Goal: Communication & Community: Answer question/provide support

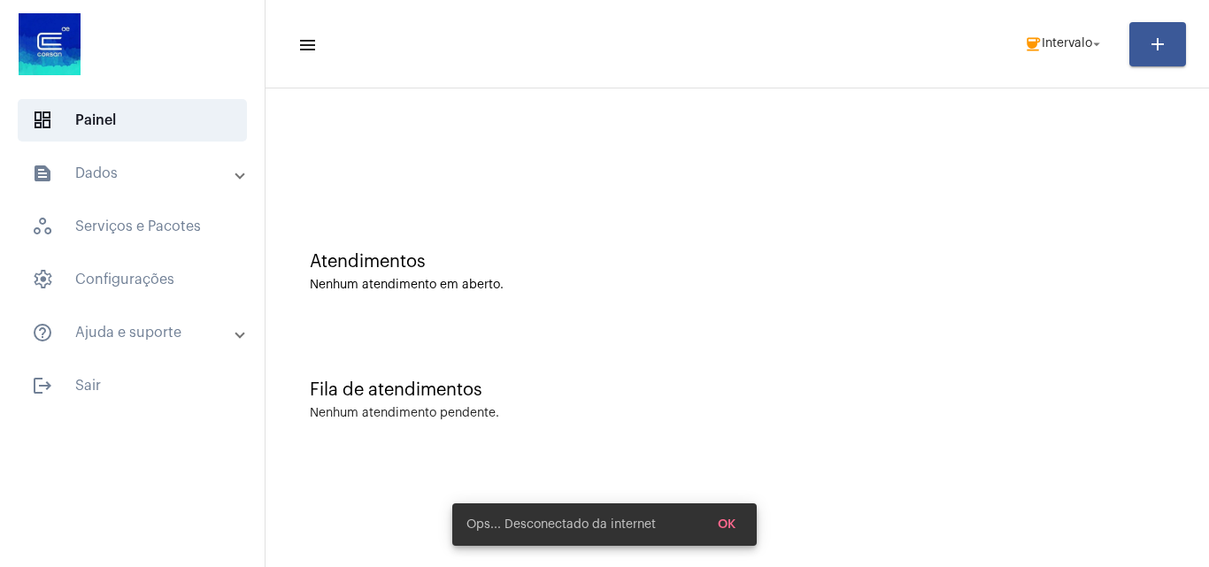
click at [729, 517] on button "OK" at bounding box center [726, 525] width 46 height 32
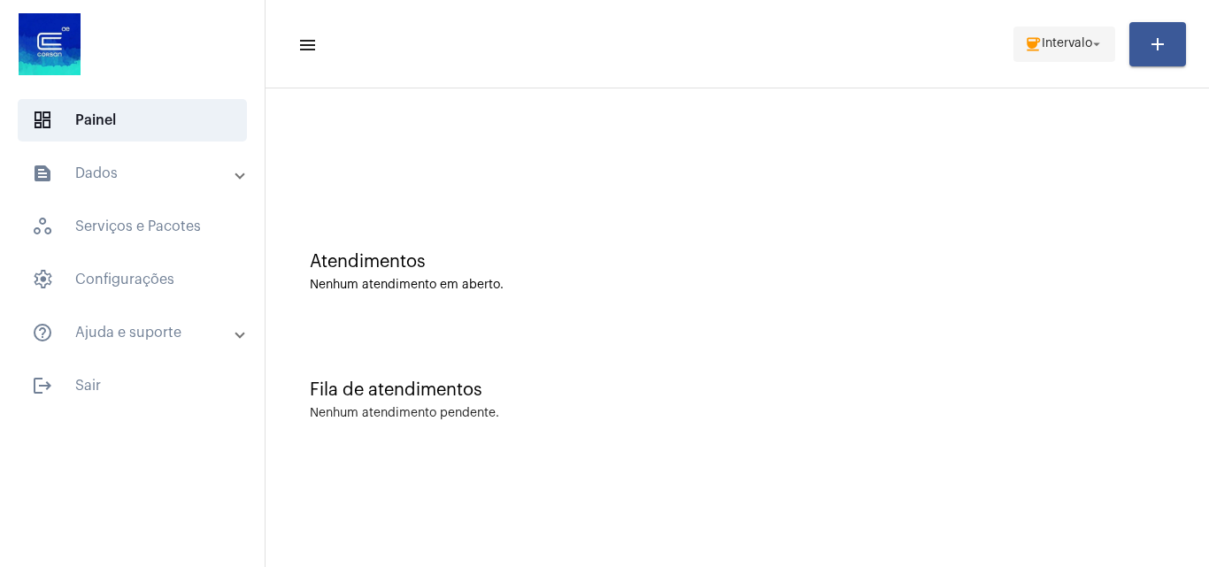
click at [1038, 50] on span "coffee Intervalo arrow_drop_down" at bounding box center [1064, 43] width 81 height 32
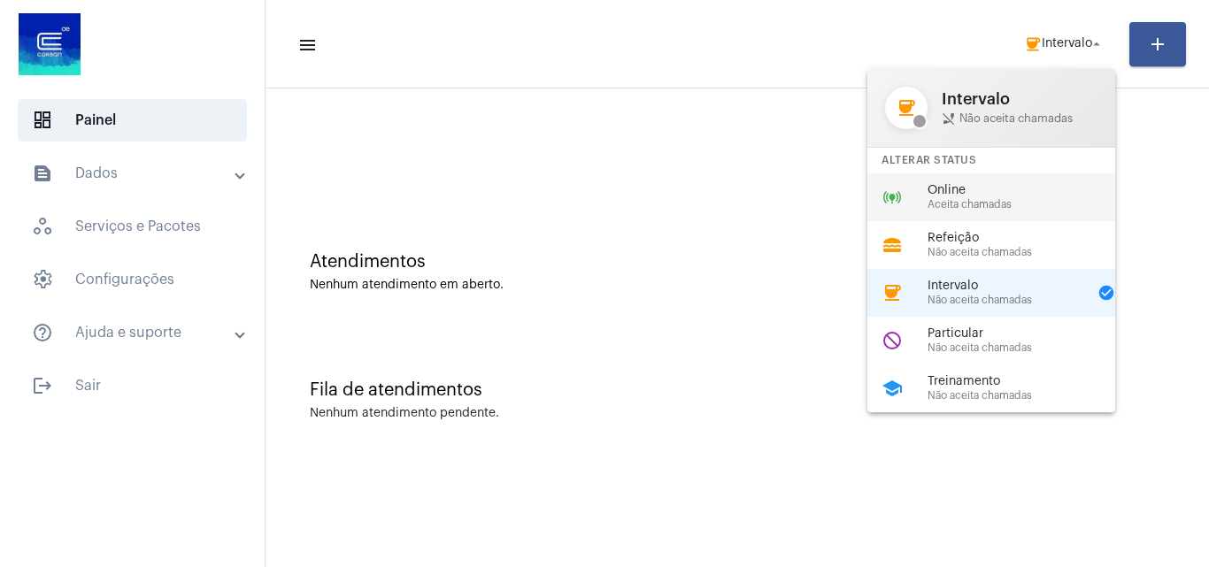
click at [966, 196] on span "Online" at bounding box center [1028, 190] width 202 height 13
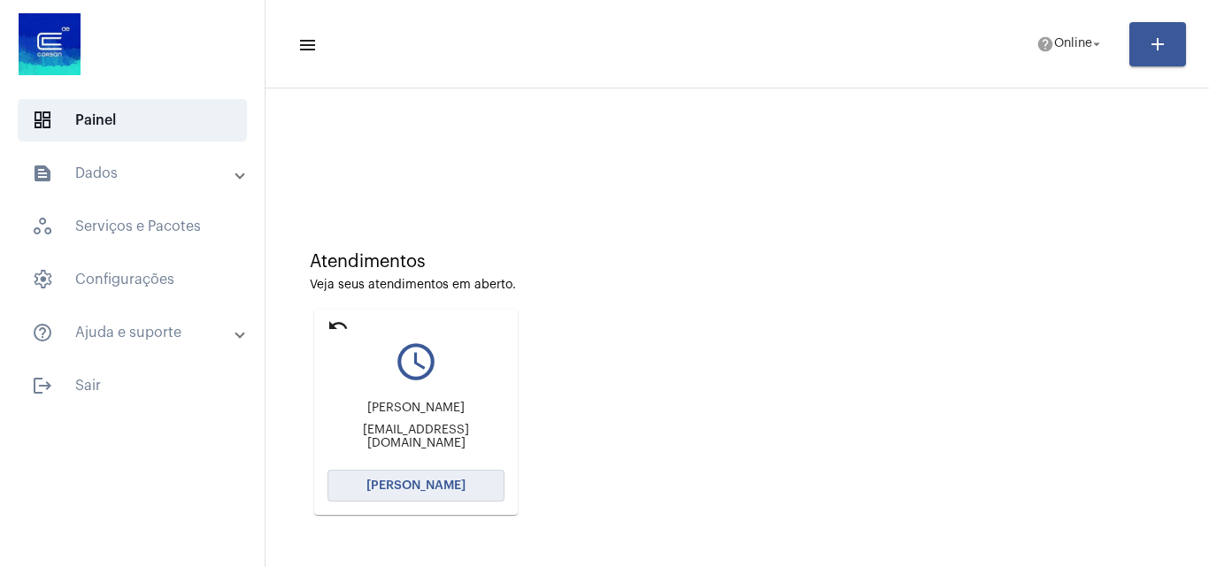
click at [397, 489] on span "[PERSON_NAME]" at bounding box center [415, 486] width 99 height 12
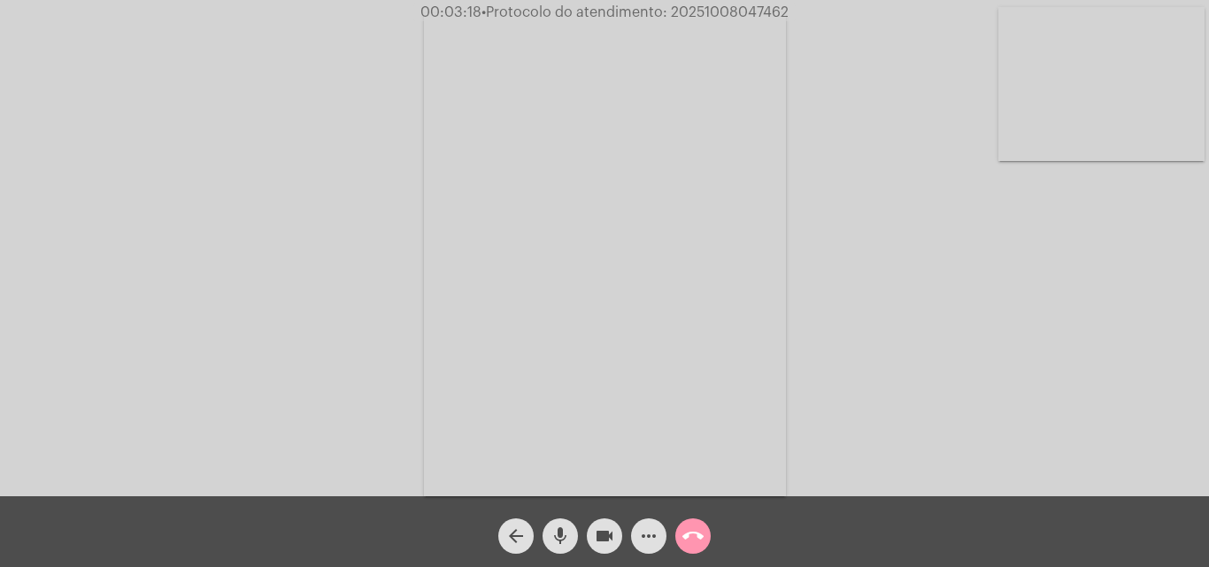
click at [648, 533] on mat-icon "more_horiz" at bounding box center [648, 536] width 21 height 21
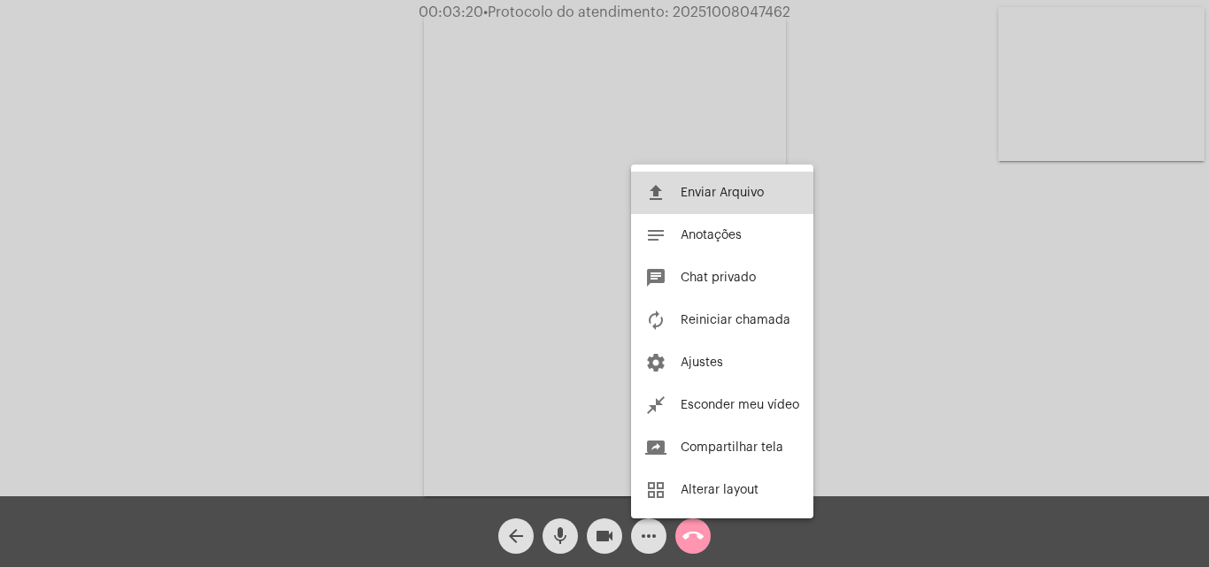
click at [719, 196] on span "Enviar Arquivo" at bounding box center [721, 193] width 83 height 12
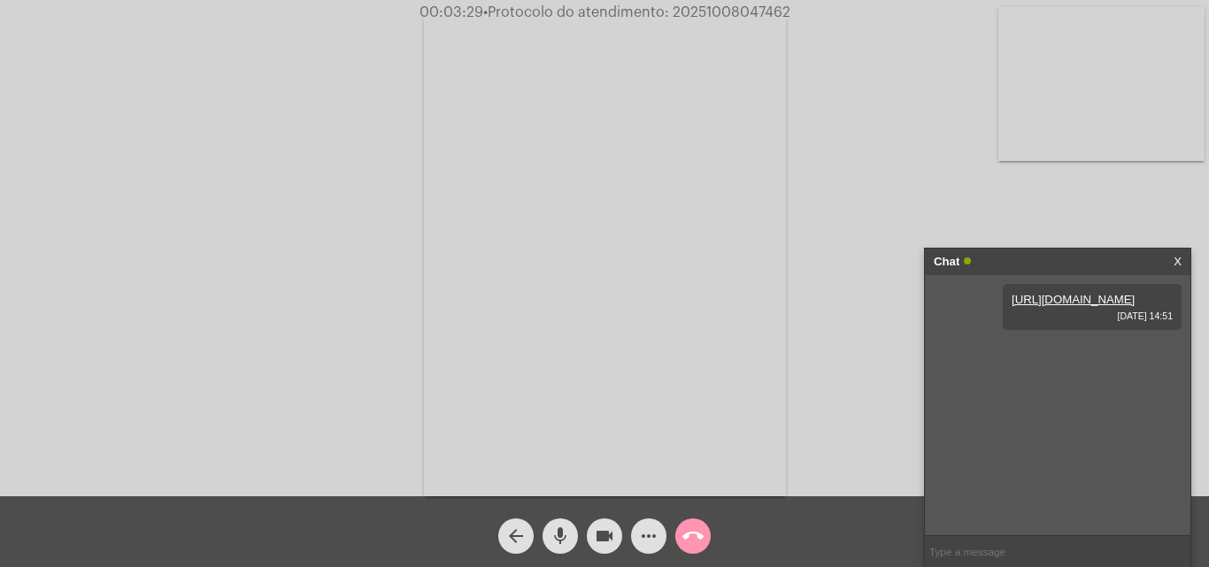
click at [733, 518] on div "arrow_back mic videocam more_horiz call_end" at bounding box center [604, 531] width 1209 height 71
click at [553, 540] on mat-icon "mic" at bounding box center [559, 536] width 21 height 21
click at [598, 541] on mat-icon "videocam" at bounding box center [604, 536] width 21 height 21
click at [544, 533] on button "mic_off" at bounding box center [559, 535] width 35 height 35
click at [611, 531] on mat-icon "videocam_off" at bounding box center [604, 536] width 21 height 21
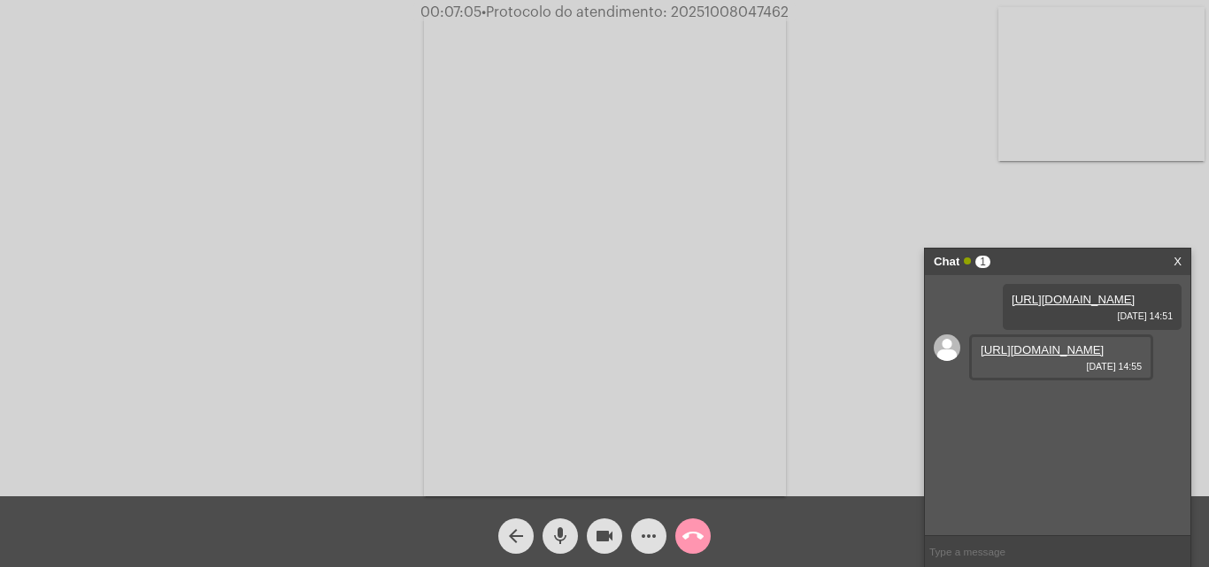
click at [1011, 357] on link "https://neft-transfer-bucket.s3.amazonaws.com/temp-90a4ced7-5bf3-81a4-1658-f384…" at bounding box center [1041, 349] width 123 height 13
drag, startPoint x: 670, startPoint y: 9, endPoint x: 800, endPoint y: 12, distance: 130.1
click at [800, 12] on div "00:10:53 • Protocolo do atendimento: 20251008047462" at bounding box center [604, 12] width 1209 height 16
copy span "20251008047462"
click at [988, 551] on input "text" at bounding box center [1057, 551] width 265 height 31
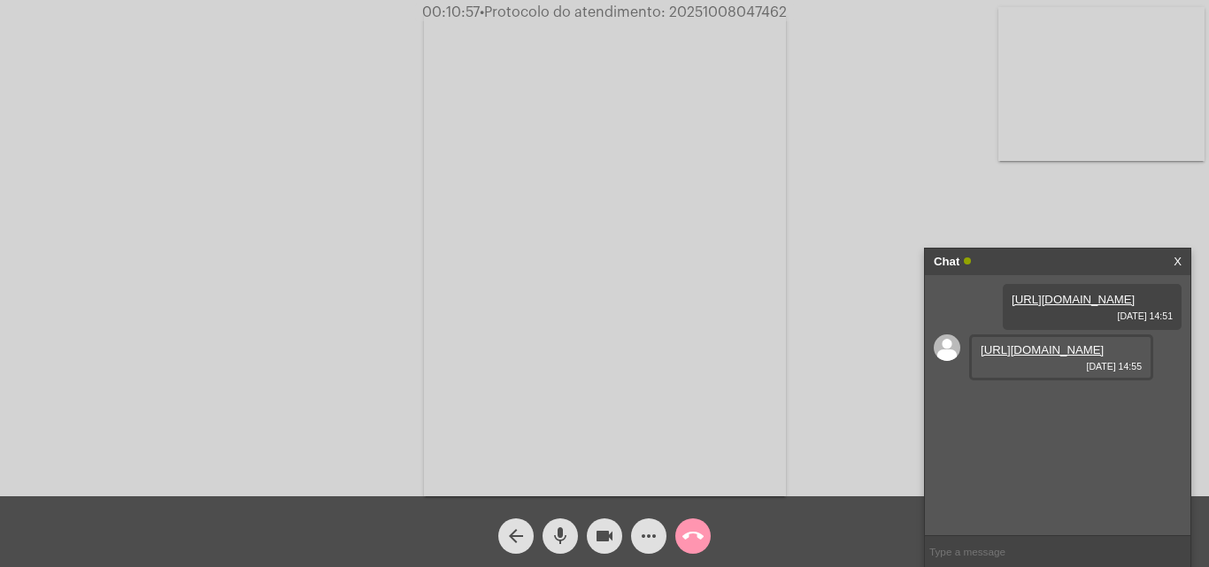
paste input "20251008047462"
type input "20251008047462"
click at [688, 533] on mat-icon "call_end" at bounding box center [692, 536] width 21 height 21
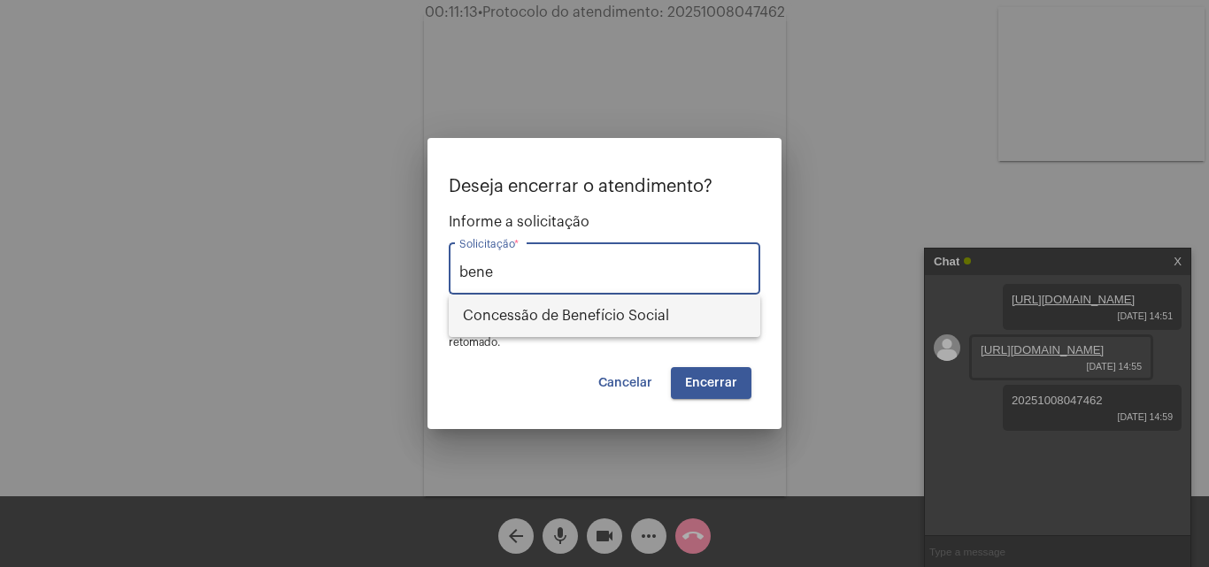
click at [582, 330] on span "Concessão de Benefício Social" at bounding box center [604, 316] width 283 height 42
type input "Concessão de Benefício Social"
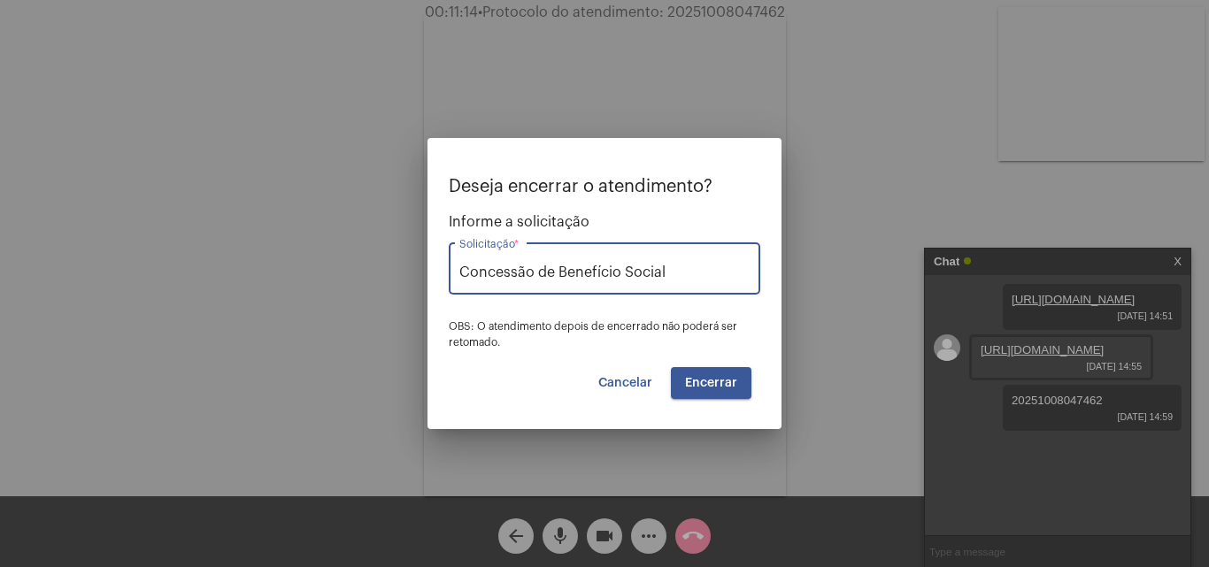
click at [722, 383] on span "Encerrar" at bounding box center [711, 383] width 52 height 12
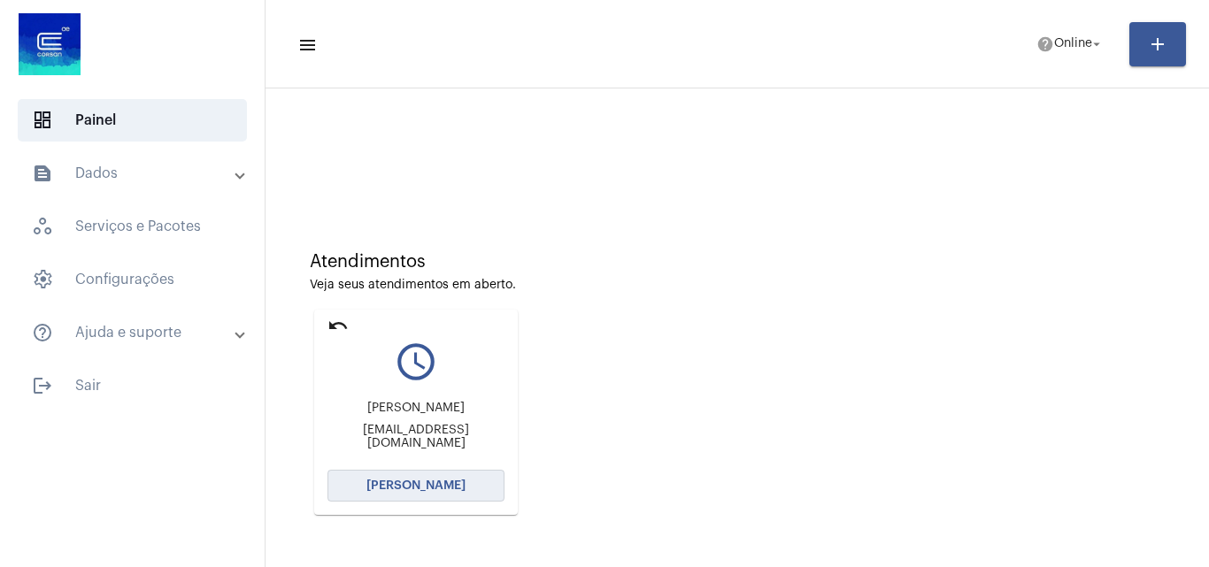
click at [402, 487] on span "[PERSON_NAME]" at bounding box center [415, 486] width 99 height 12
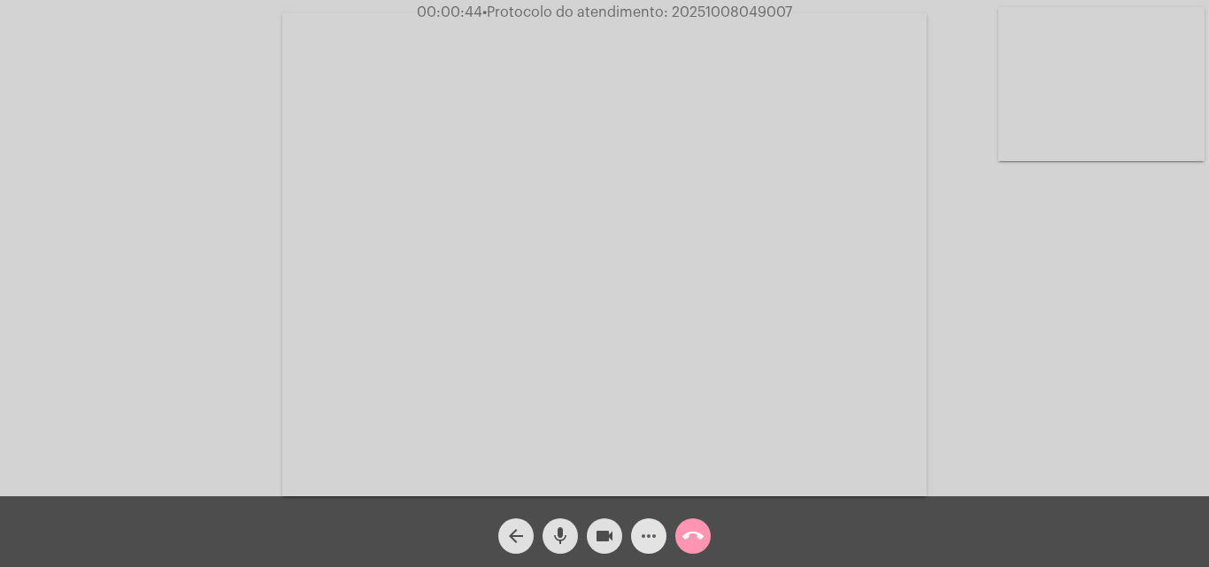
click at [652, 536] on mat-icon "more_horiz" at bounding box center [648, 536] width 21 height 21
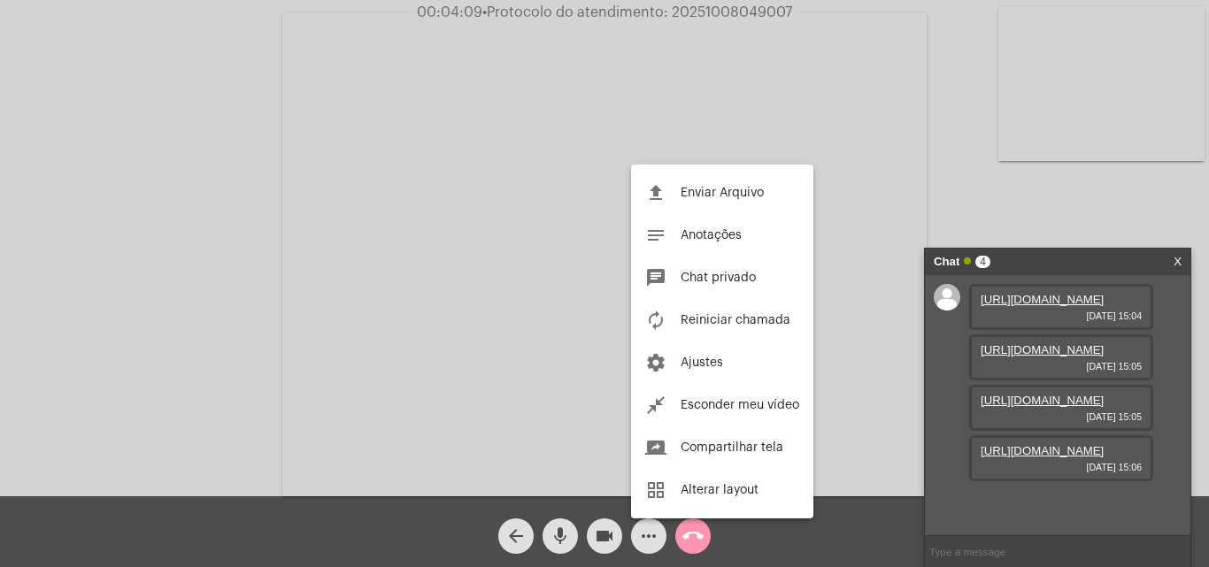
scroll to position [15, 0]
click at [832, 326] on div at bounding box center [604, 283] width 1209 height 567
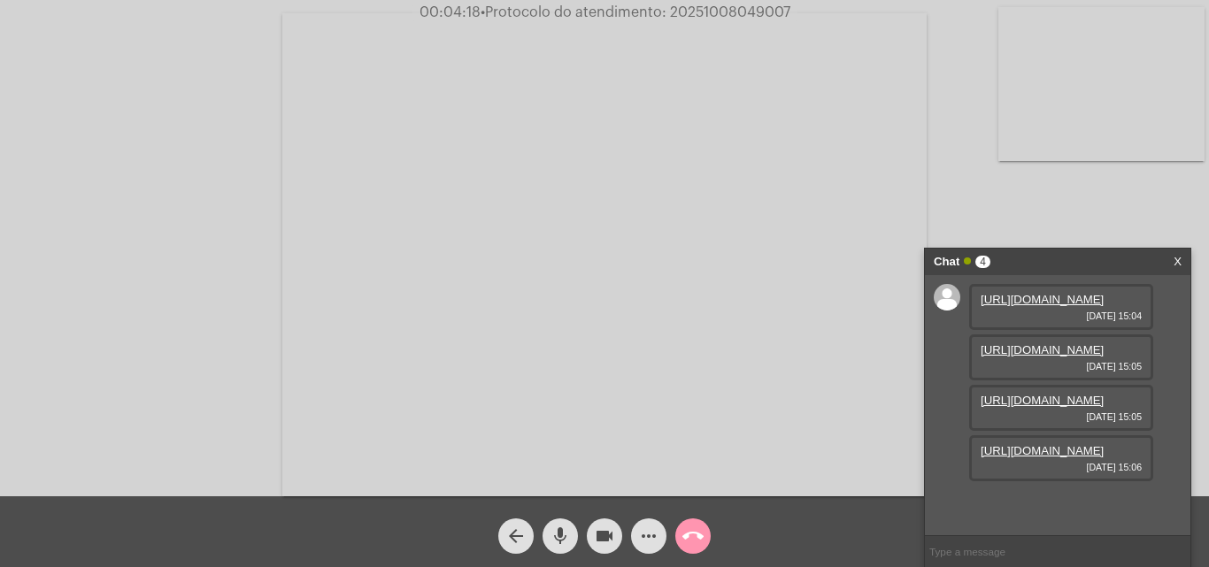
scroll to position [0, 0]
click at [1022, 306] on link "https://neft-transfer-bucket.s3.amazonaws.com/temp-7fcb35cf-cdf5-0075-e67b-fee6…" at bounding box center [1041, 299] width 123 height 13
click at [1023, 357] on link "https://neft-transfer-bucket.s3.amazonaws.com/temp-845c4bcc-edaf-ed6f-c085-1147…" at bounding box center [1041, 349] width 123 height 13
click at [1032, 407] on link "https://neft-transfer-bucket.s3.amazonaws.com/temp-1af54f78-0d9f-b577-dfc2-76be…" at bounding box center [1041, 400] width 123 height 13
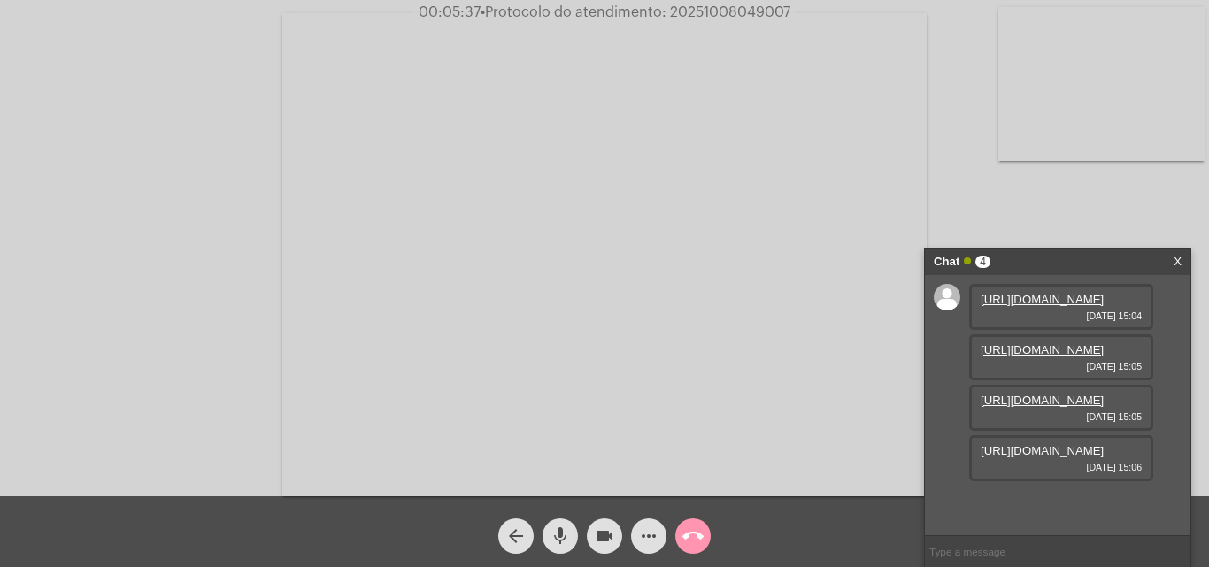
click at [1004, 397] on link "https://neft-transfer-bucket.s3.amazonaws.com/temp-1af54f78-0d9f-b577-dfc2-76be…" at bounding box center [1041, 400] width 123 height 13
click at [1020, 457] on link "https://neft-transfer-bucket.s3.amazonaws.com/temp-8ae5c4ce-6d7e-3776-184c-14f8…" at bounding box center [1041, 450] width 123 height 13
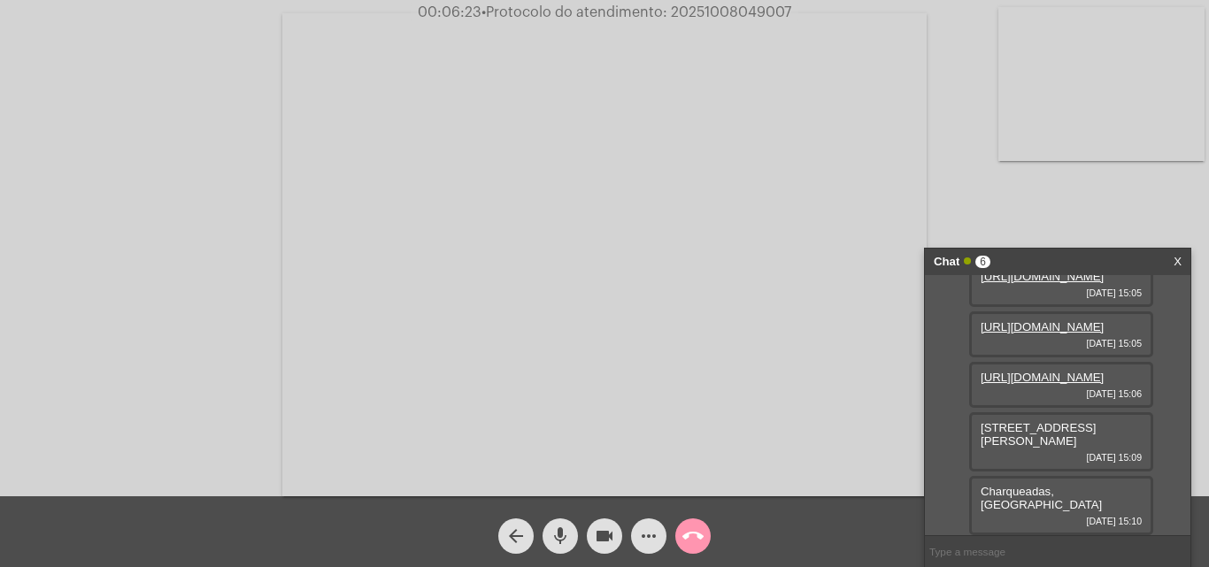
scroll to position [169, 0]
drag, startPoint x: 1121, startPoint y: 489, endPoint x: 973, endPoint y: 496, distance: 147.9
click at [973, 472] on div "Rua Ergon Carlos Prestes, 133 08/10/2025 15:09" at bounding box center [1061, 441] width 184 height 59
click at [1024, 472] on div "Rua Ergon Carlos Prestes, 133 08/10/2025 15:09" at bounding box center [1061, 441] width 184 height 59
drag, startPoint x: 1004, startPoint y: 506, endPoint x: 965, endPoint y: 494, distance: 40.9
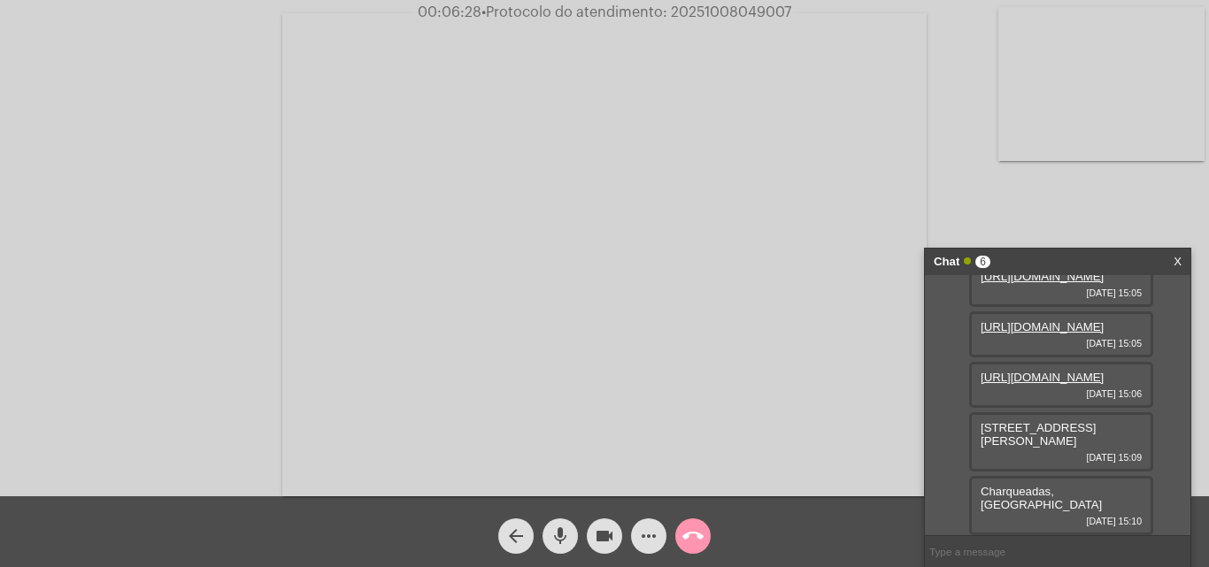
click at [965, 494] on div "https://neft-transfer-bucket.s3.amazonaws.com/temp-7fcb35cf-cdf5-0075-e67b-fee6…" at bounding box center [1057, 405] width 265 height 260
drag, startPoint x: 999, startPoint y: 492, endPoint x: 948, endPoint y: 516, distance: 56.6
click at [948, 516] on div "https://neft-transfer-bucket.s3.amazonaws.com/temp-7fcb35cf-cdf5-0075-e67b-fee6…" at bounding box center [1057, 405] width 265 height 260
drag, startPoint x: 1008, startPoint y: 504, endPoint x: 955, endPoint y: 472, distance: 62.4
click at [955, 472] on div "https://neft-transfer-bucket.s3.amazonaws.com/temp-7fcb35cf-cdf5-0075-e67b-fee6…" at bounding box center [1057, 405] width 265 height 260
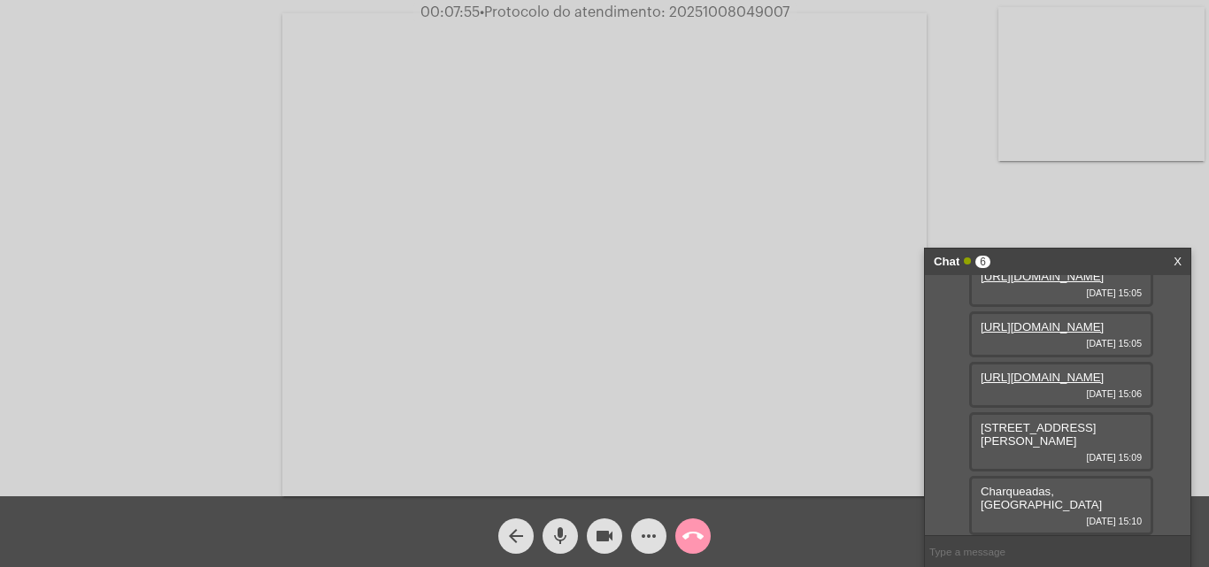
click at [684, 8] on span "• Protocolo do atendimento: 20251008049007" at bounding box center [635, 12] width 310 height 14
click at [679, 45] on video at bounding box center [604, 254] width 644 height 483
click at [487, 136] on video at bounding box center [307, 252] width 578 height 433
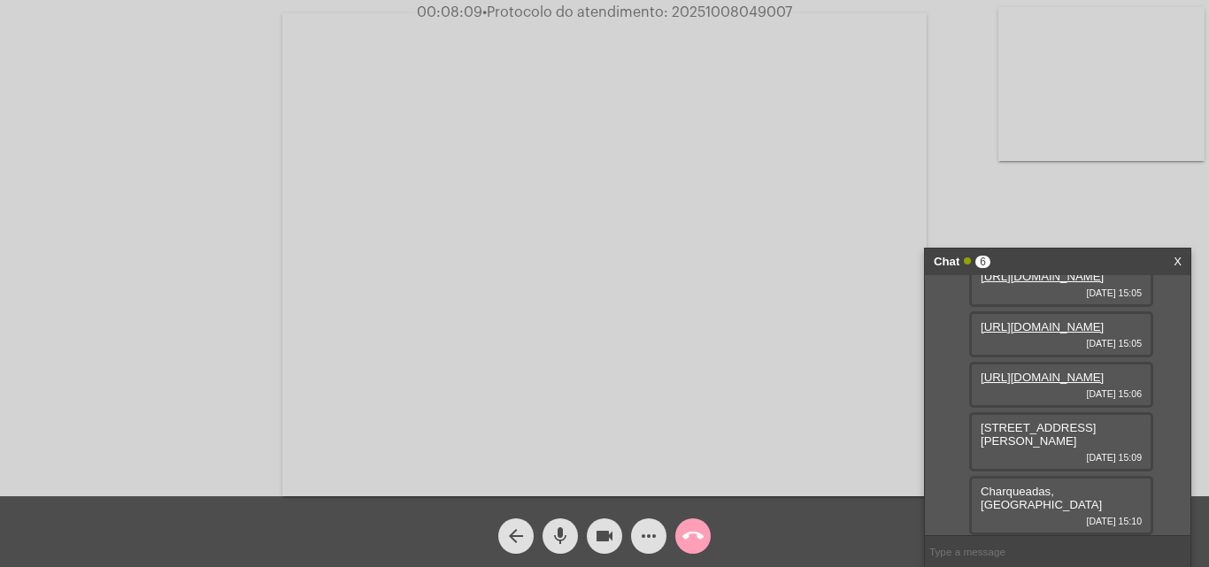
click at [700, 534] on mat-icon "call_end" at bounding box center [692, 536] width 21 height 21
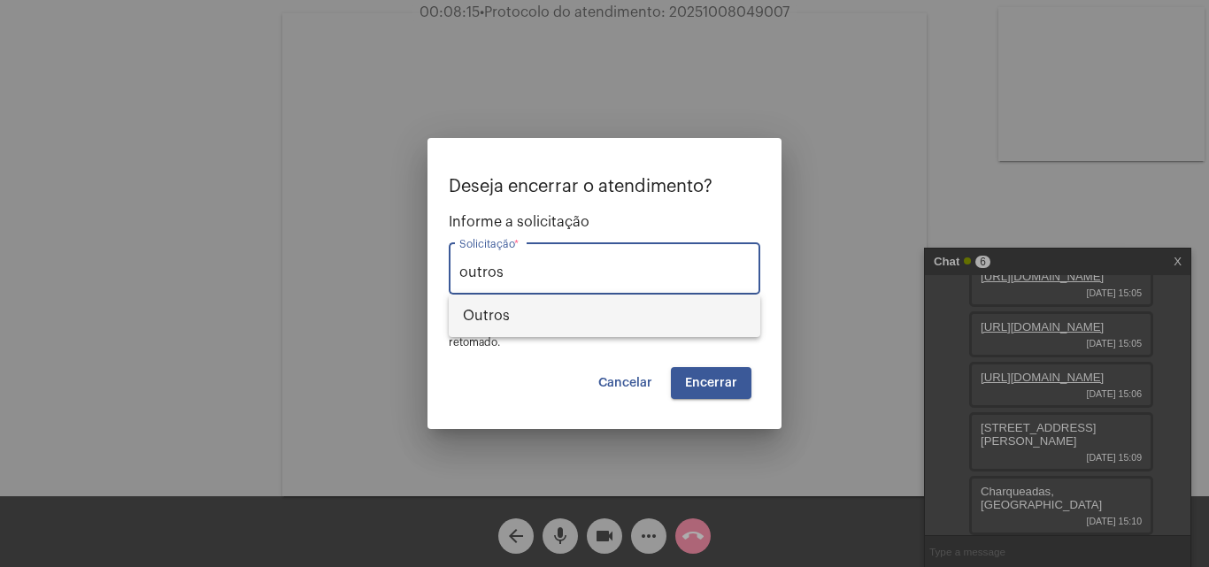
click at [487, 321] on span "Outros" at bounding box center [604, 316] width 283 height 42
type input "Outros"
click at [717, 373] on button "Encerrar" at bounding box center [711, 383] width 81 height 32
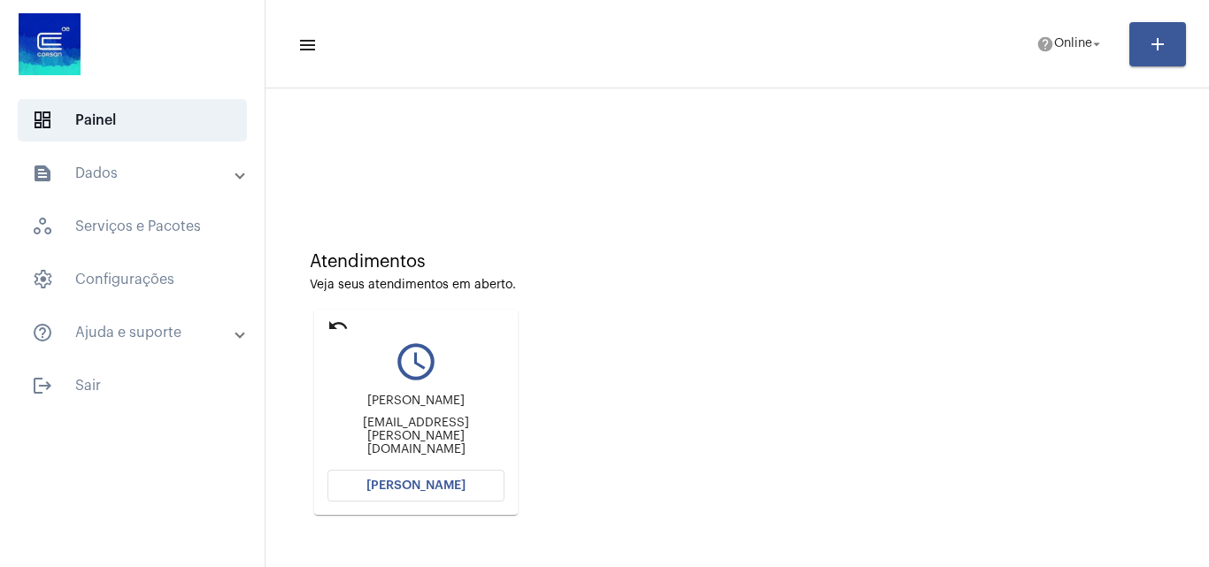
click at [389, 485] on span "[PERSON_NAME]" at bounding box center [415, 486] width 99 height 12
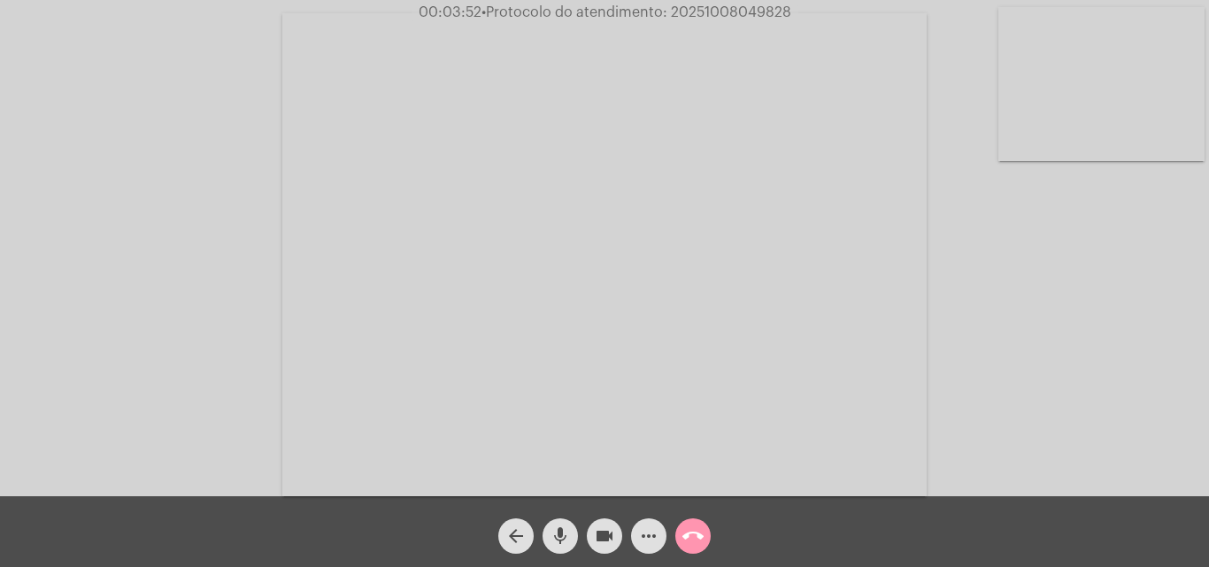
click at [508, 537] on mat-icon "arrow_back" at bounding box center [515, 536] width 21 height 21
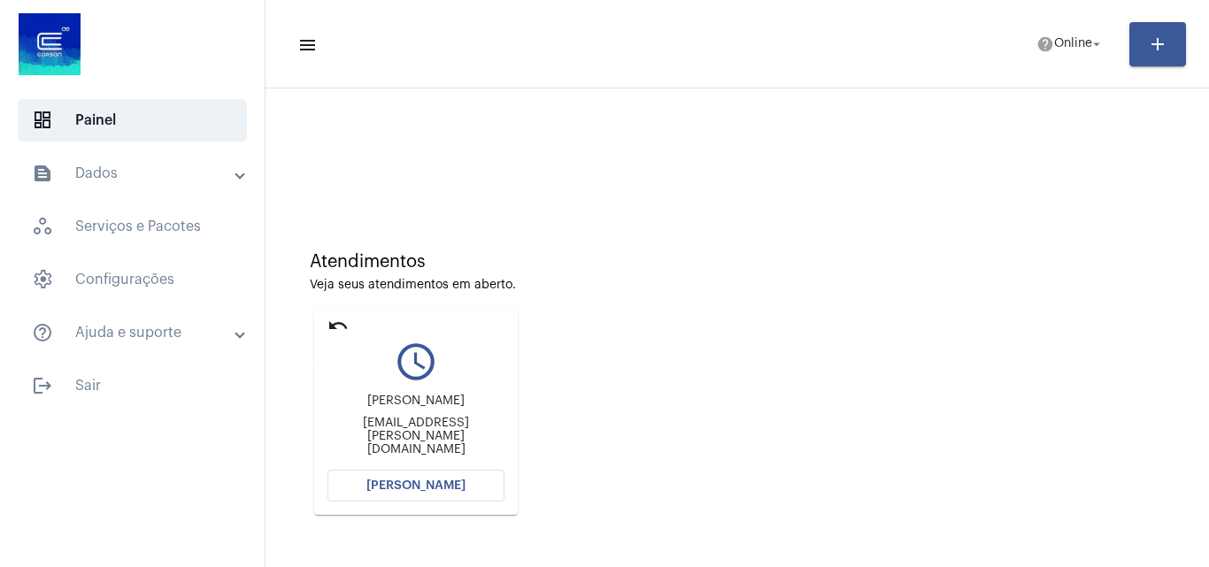
click at [331, 323] on mat-icon "undo" at bounding box center [337, 325] width 21 height 21
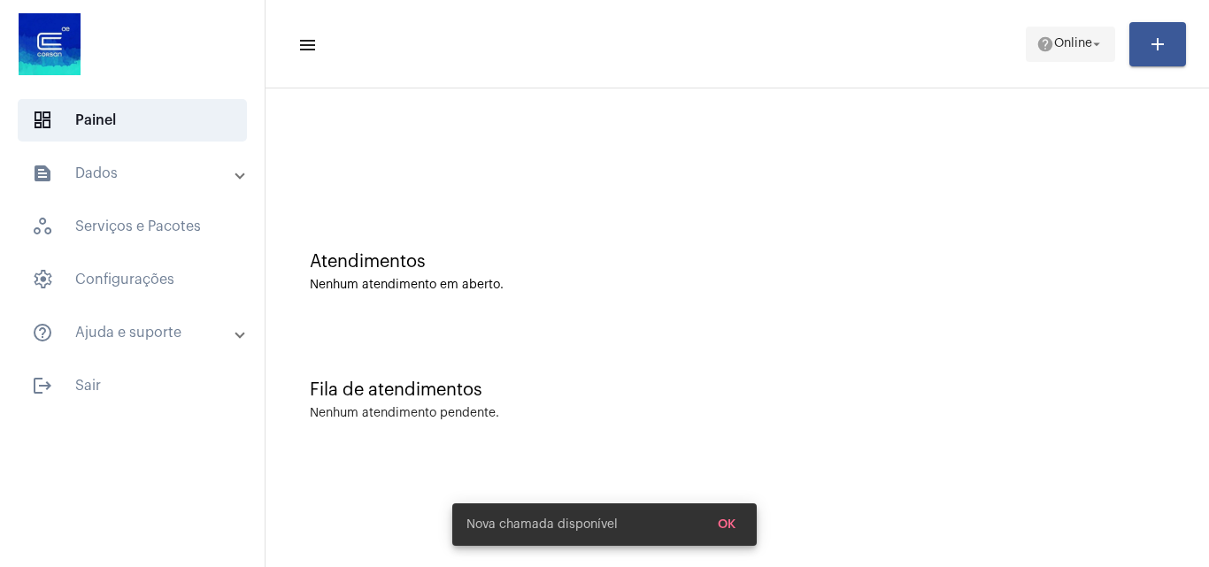
click at [1076, 45] on span "Online" at bounding box center [1073, 44] width 38 height 12
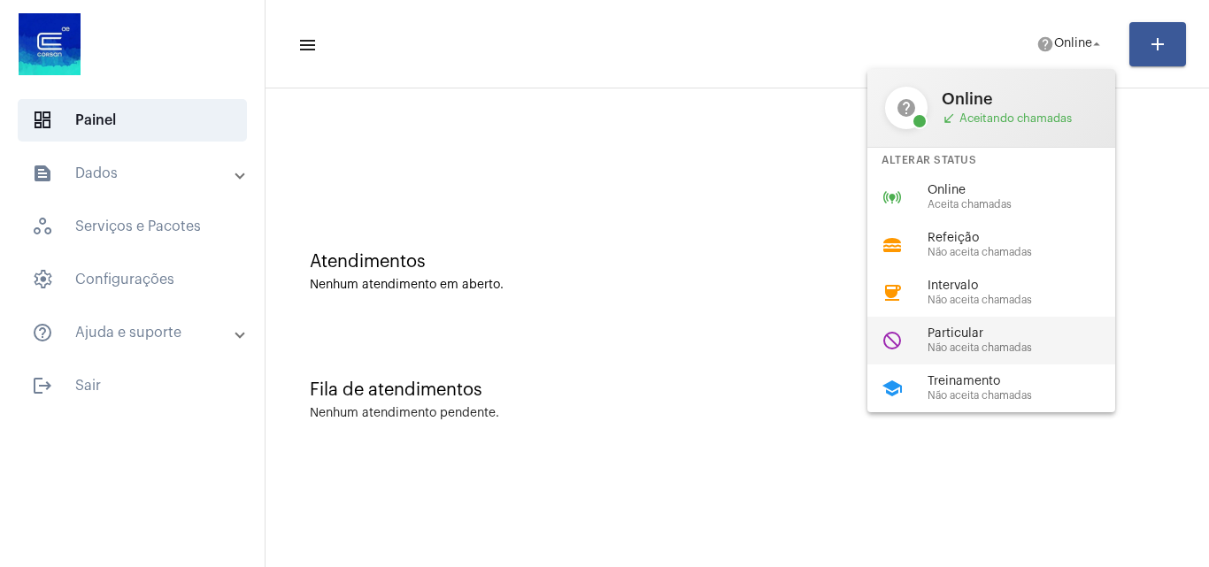
click at [961, 342] on span "Não aceita chamadas" at bounding box center [1028, 348] width 202 height 12
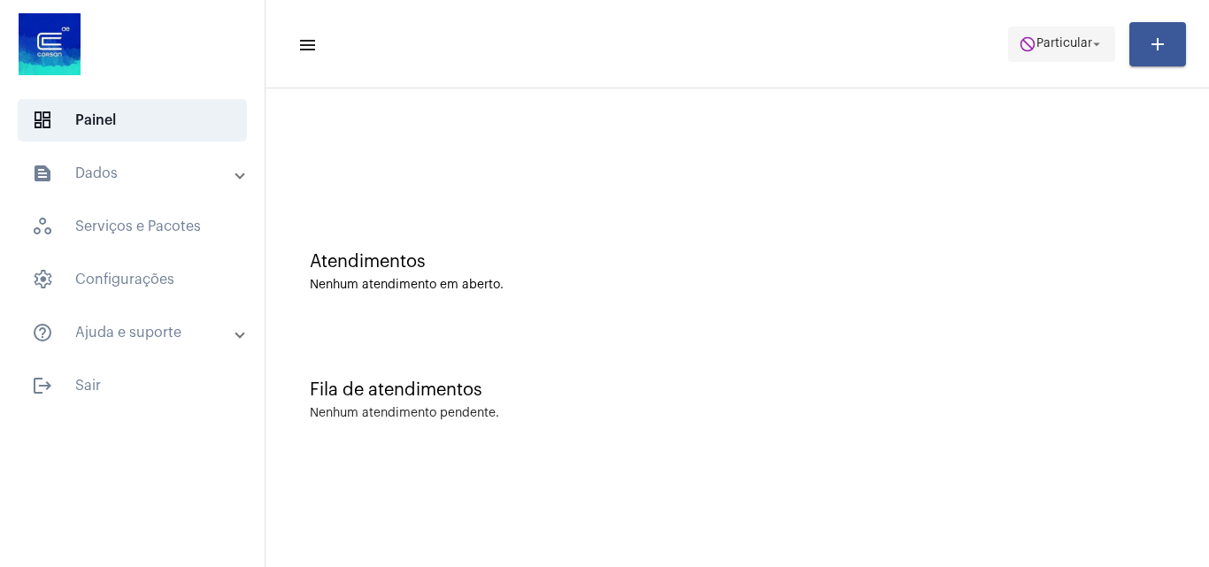
click at [1036, 46] on span "Particular" at bounding box center [1064, 44] width 56 height 12
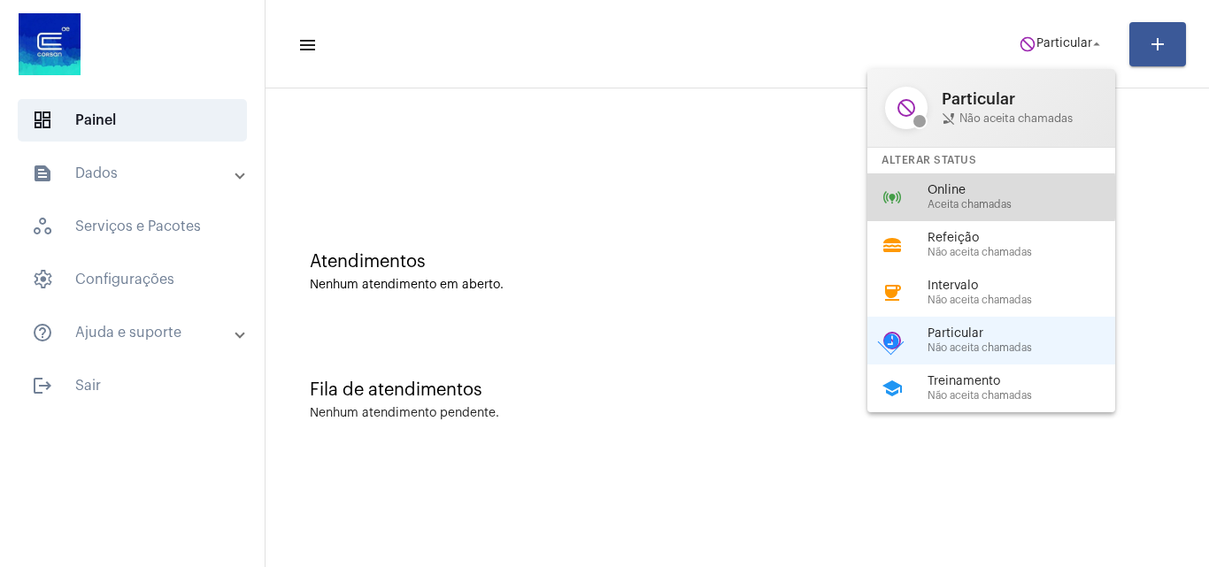
click at [978, 197] on div "Online Aceita chamadas" at bounding box center [1028, 197] width 202 height 27
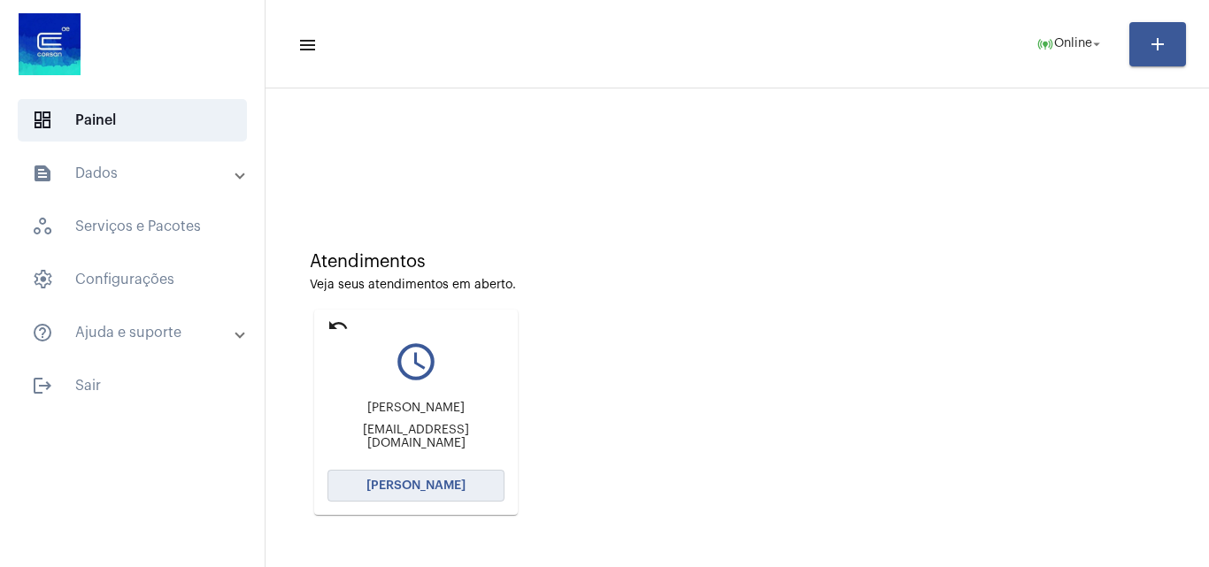
click at [441, 495] on button "[PERSON_NAME]" at bounding box center [415, 486] width 177 height 32
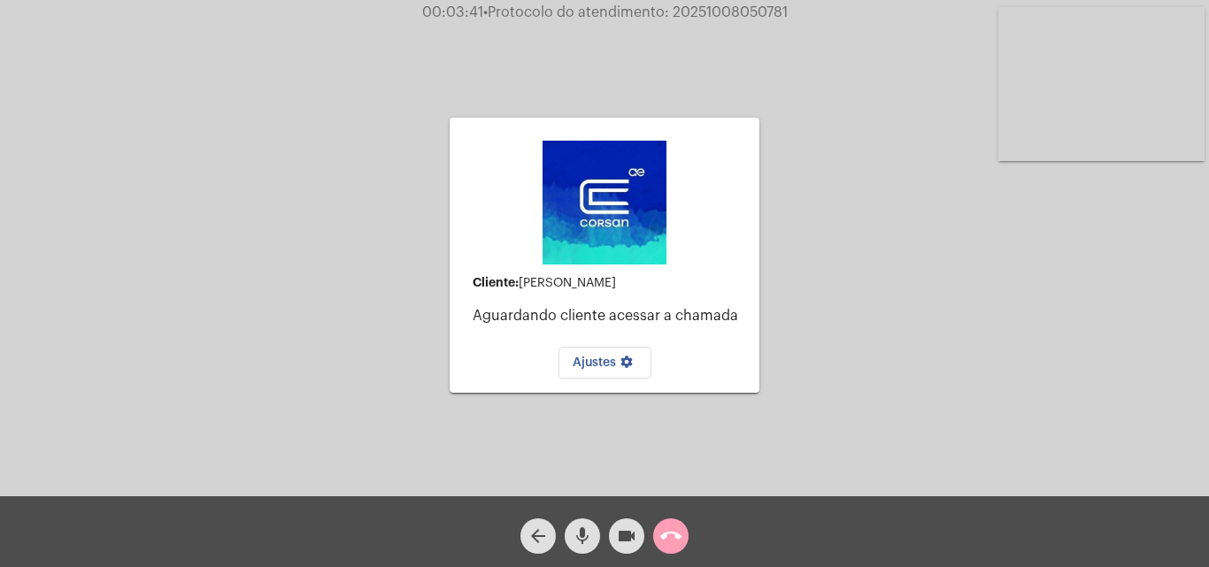
click at [675, 537] on mat-icon "call_end" at bounding box center [670, 536] width 21 height 21
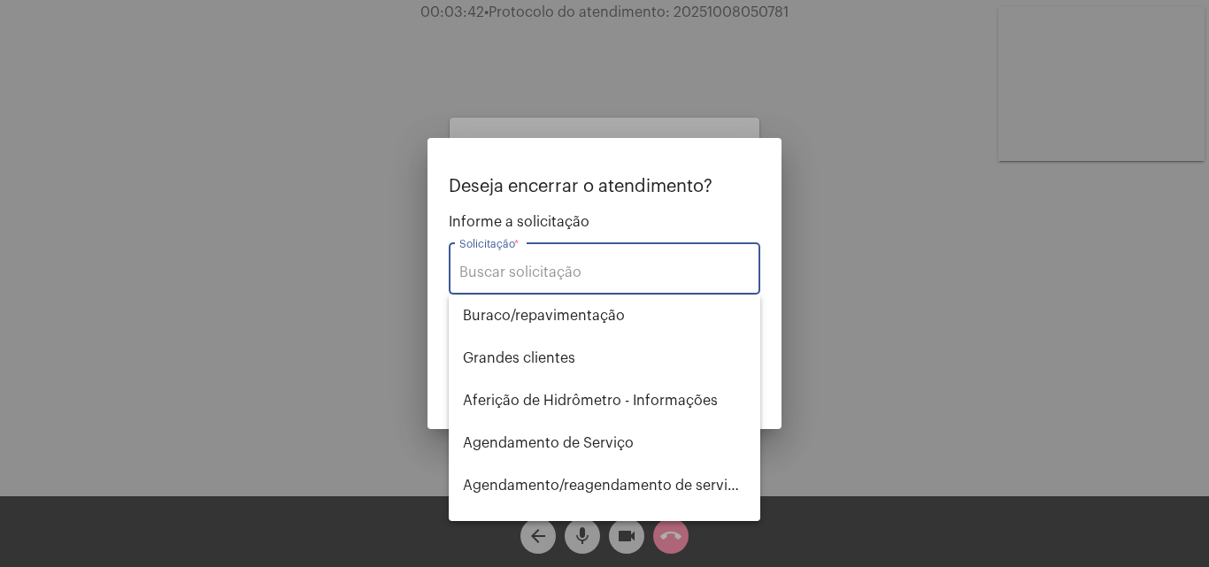
click at [496, 279] on input "Solicitação *" at bounding box center [604, 273] width 290 height 16
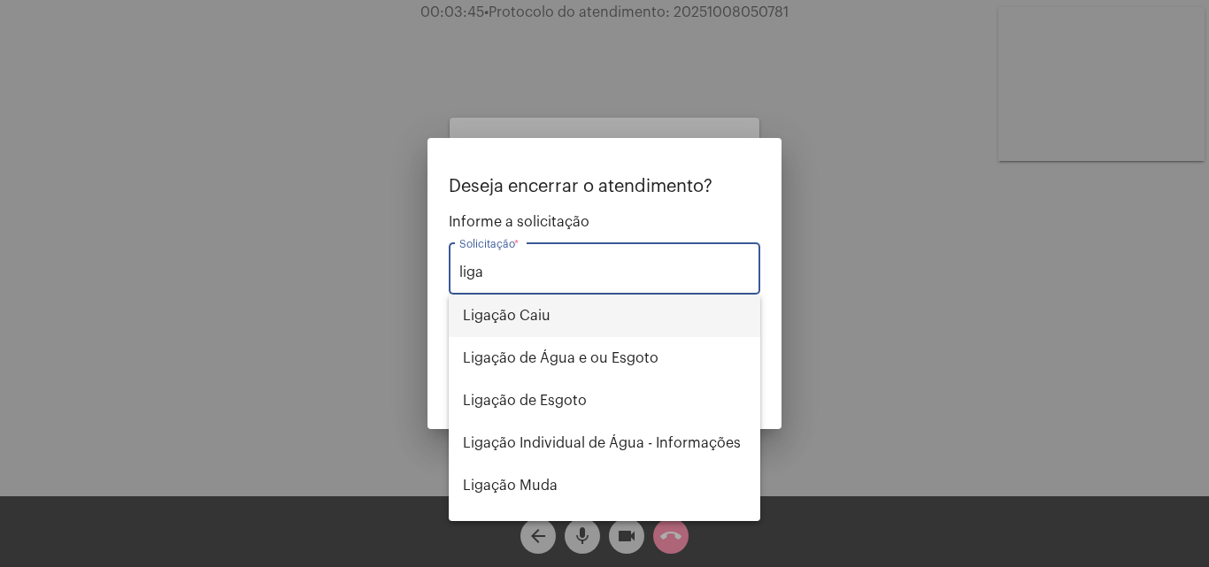
click at [495, 306] on span "Ligação Caiu" at bounding box center [604, 316] width 283 height 42
type input "Ligação Caiu"
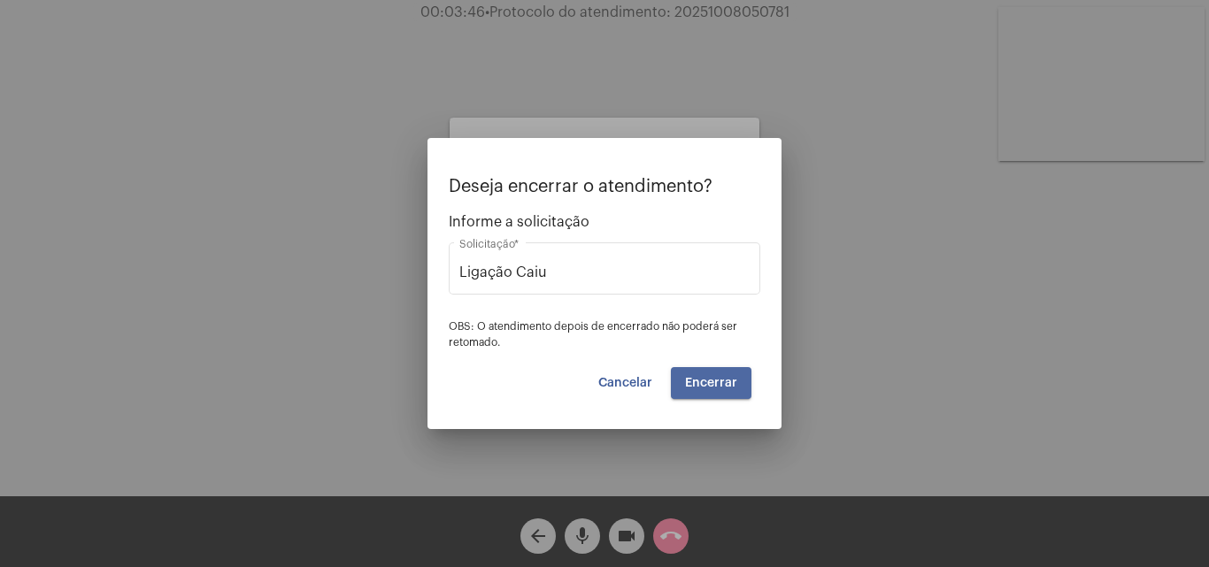
click at [719, 379] on span "Encerrar" at bounding box center [711, 383] width 52 height 12
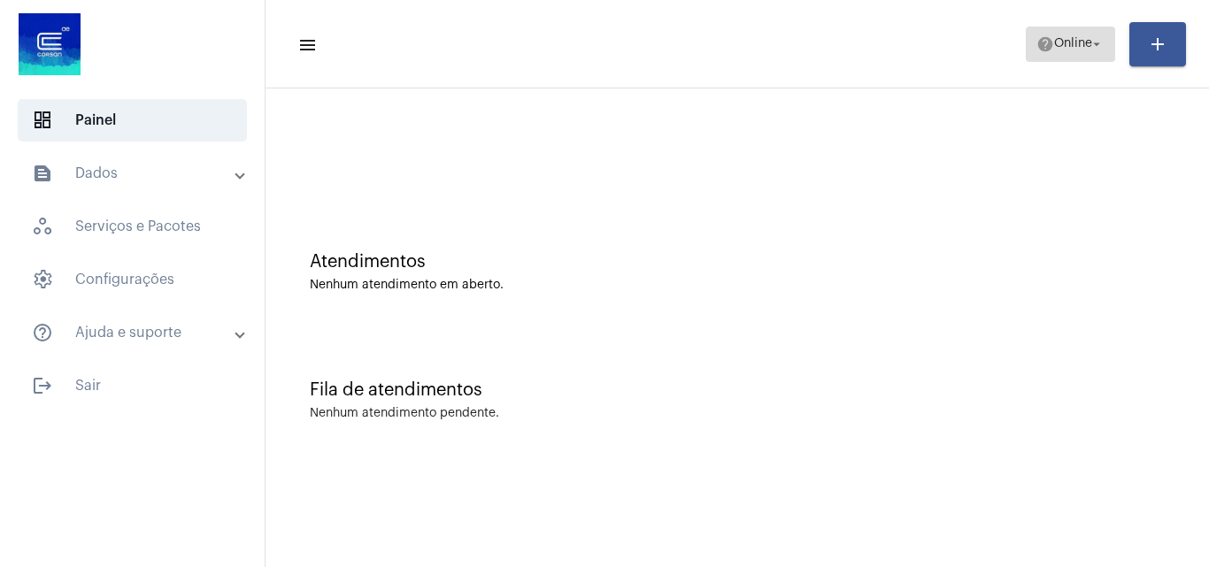
click at [1070, 39] on span "Online" at bounding box center [1073, 44] width 38 height 12
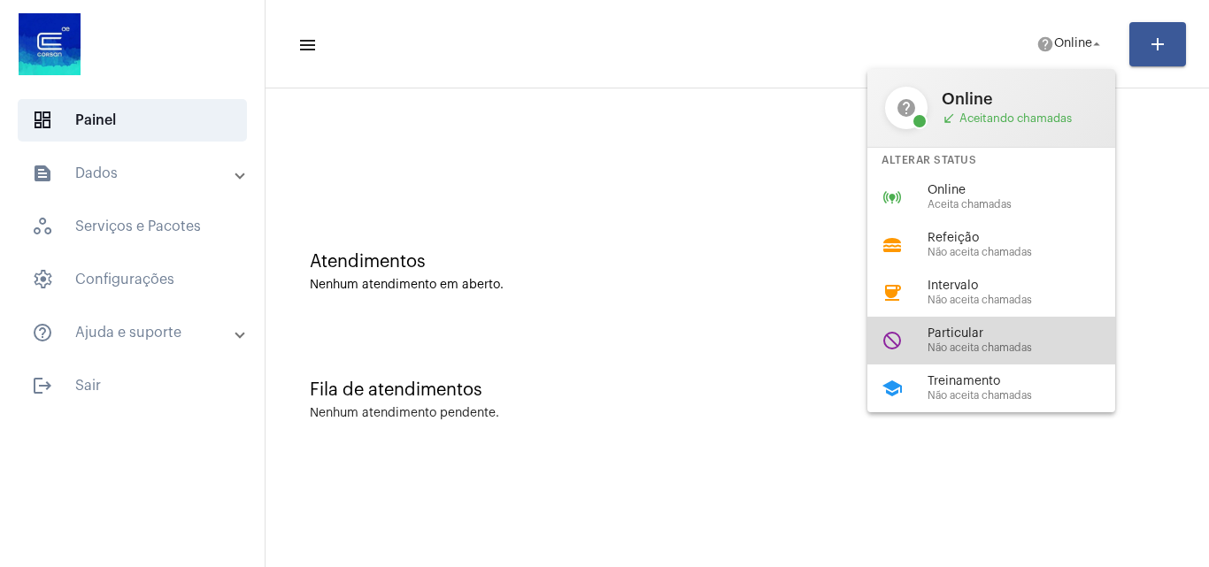
click at [948, 344] on span "Não aceita chamadas" at bounding box center [1028, 348] width 202 height 12
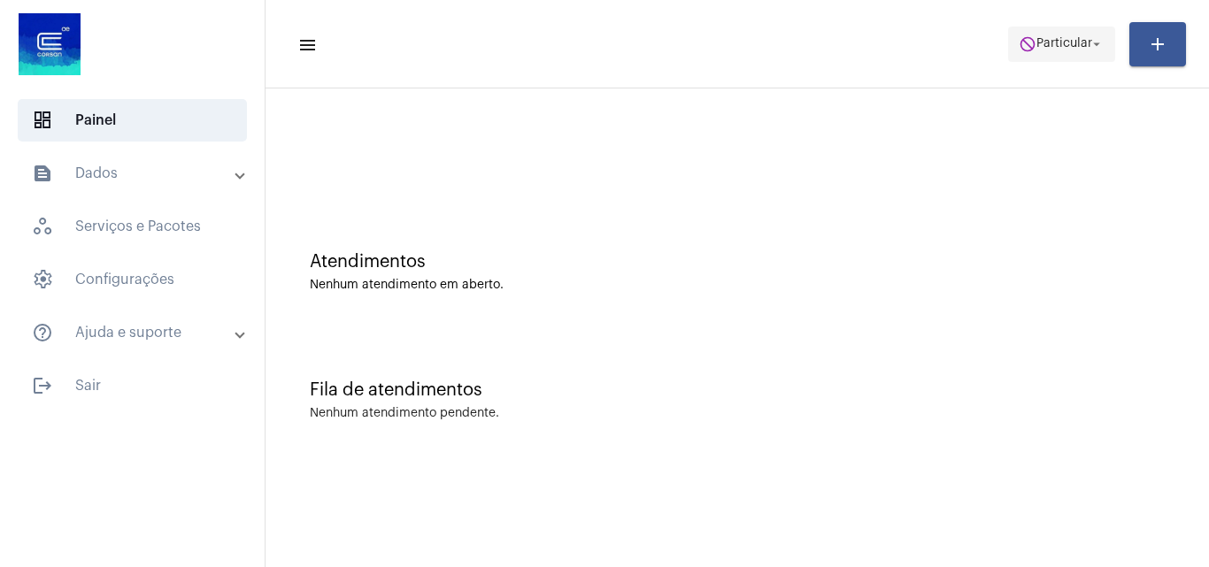
click at [1076, 42] on span "Particular" at bounding box center [1064, 44] width 56 height 12
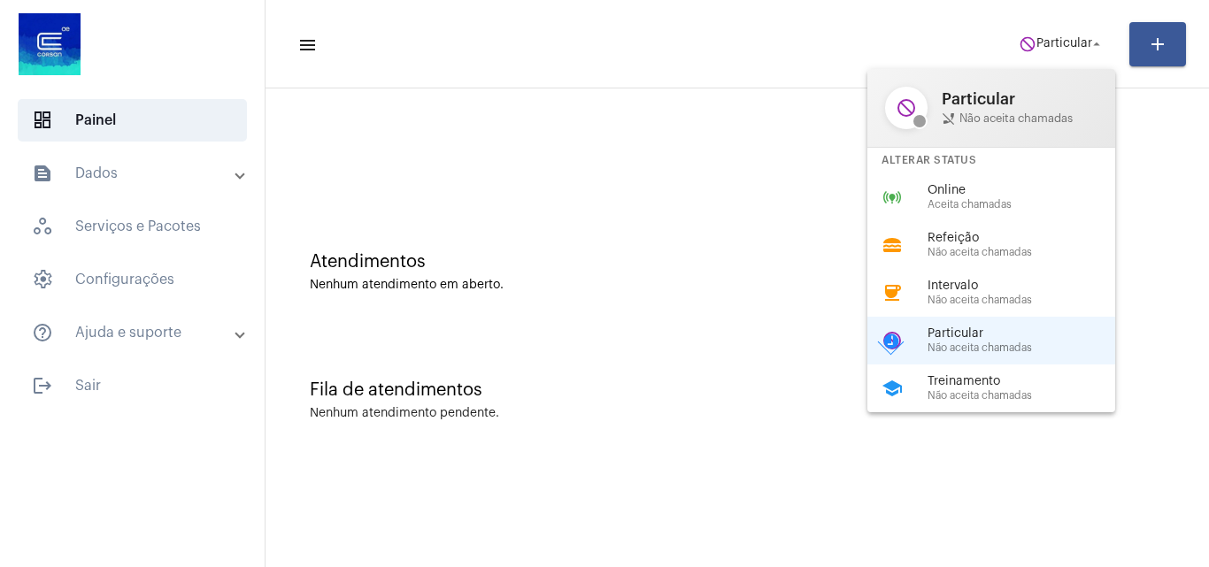
click at [703, 242] on div at bounding box center [604, 283] width 1209 height 567
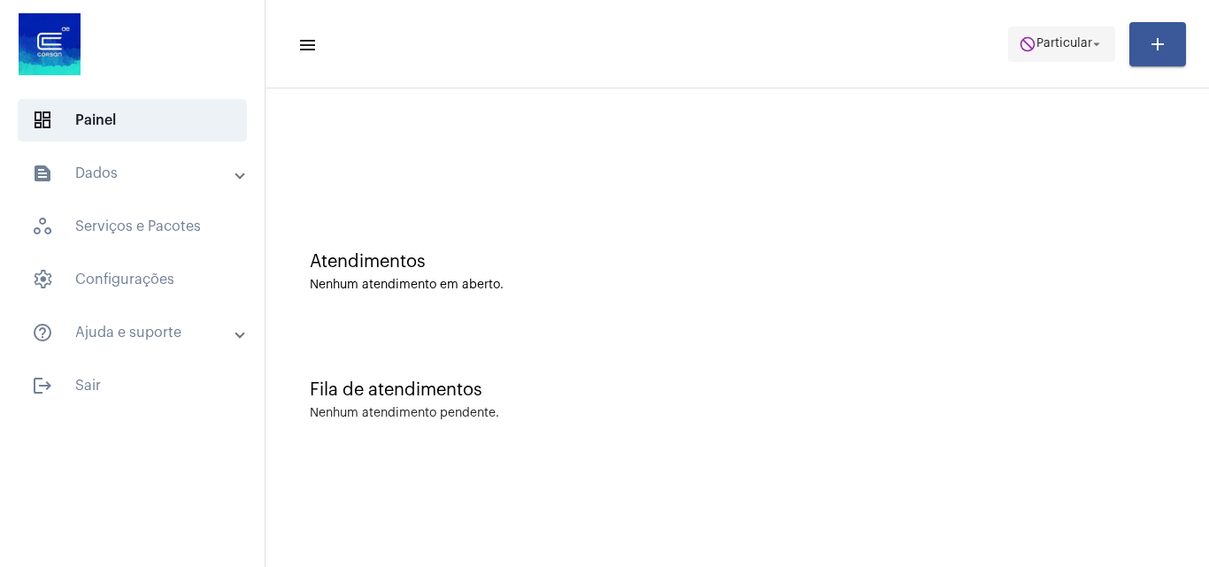
drag, startPoint x: 1024, startPoint y: 27, endPoint x: 1034, endPoint y: 50, distance: 25.3
click at [1024, 31] on button "do_not_disturb Particular arrow_drop_down" at bounding box center [1061, 44] width 107 height 35
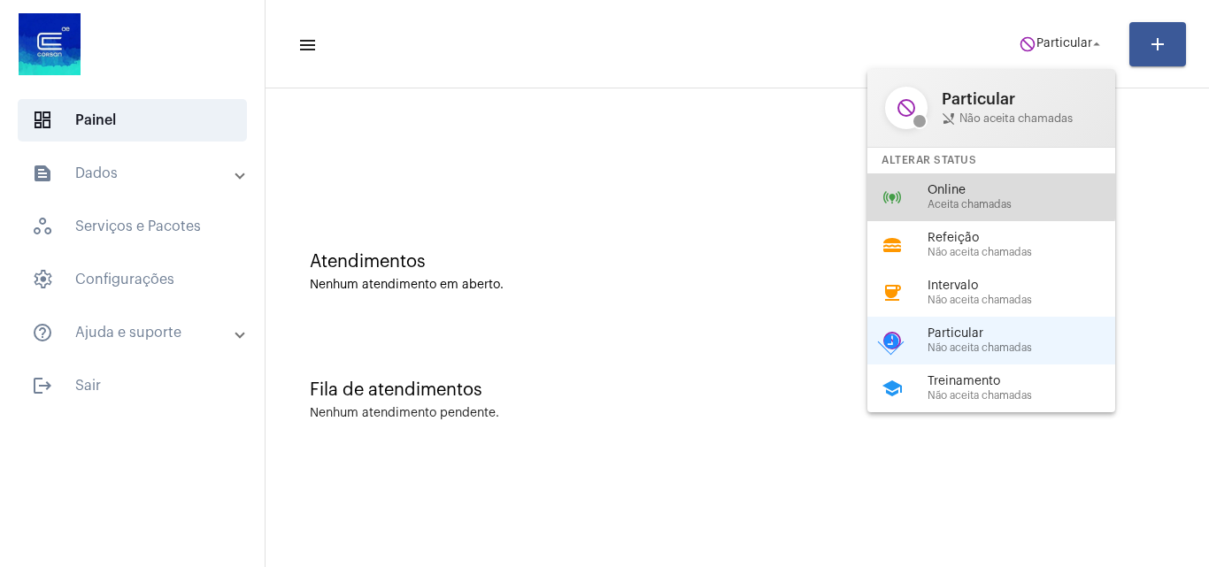
click at [964, 196] on span "Online" at bounding box center [1028, 190] width 202 height 13
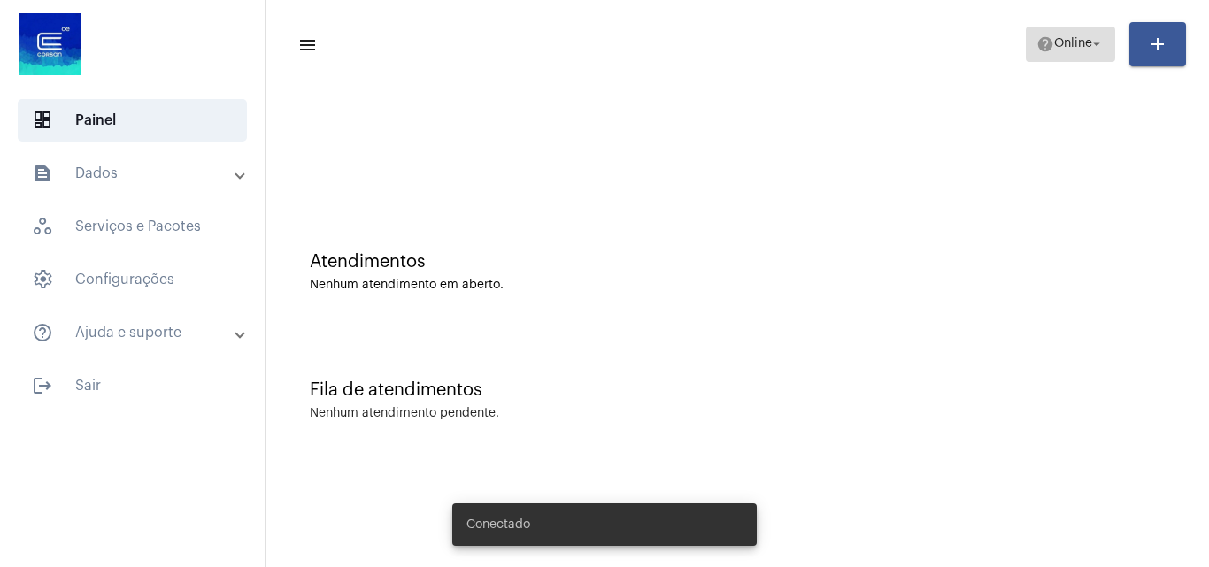
click at [1090, 37] on mat-icon "arrow_drop_down" at bounding box center [1096, 44] width 16 height 16
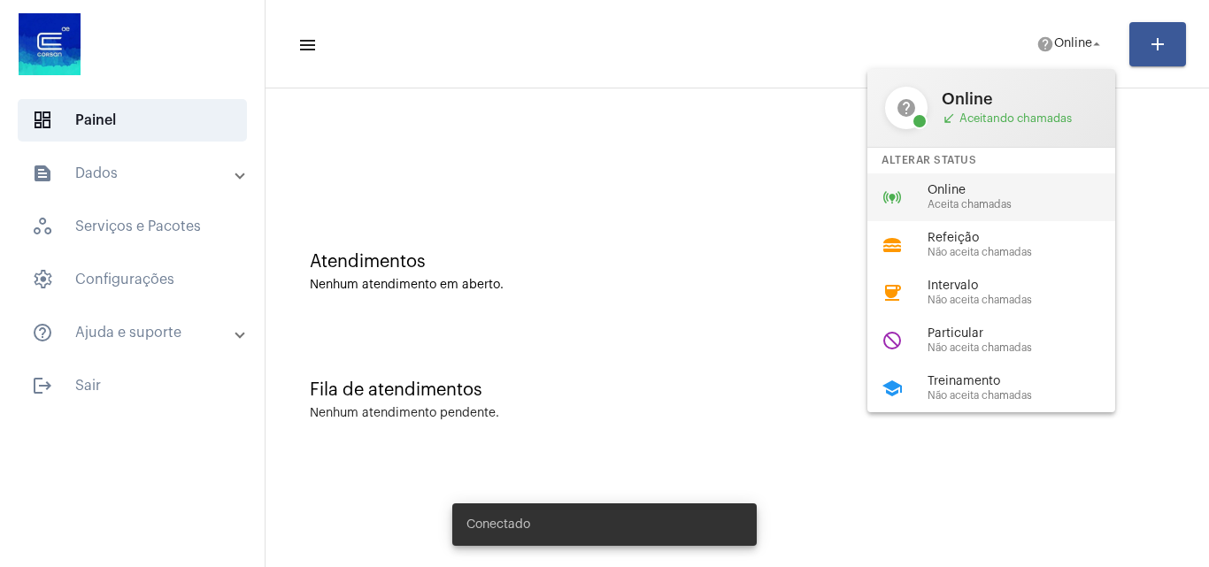
click at [956, 199] on span "Aceita chamadas" at bounding box center [1028, 205] width 202 height 12
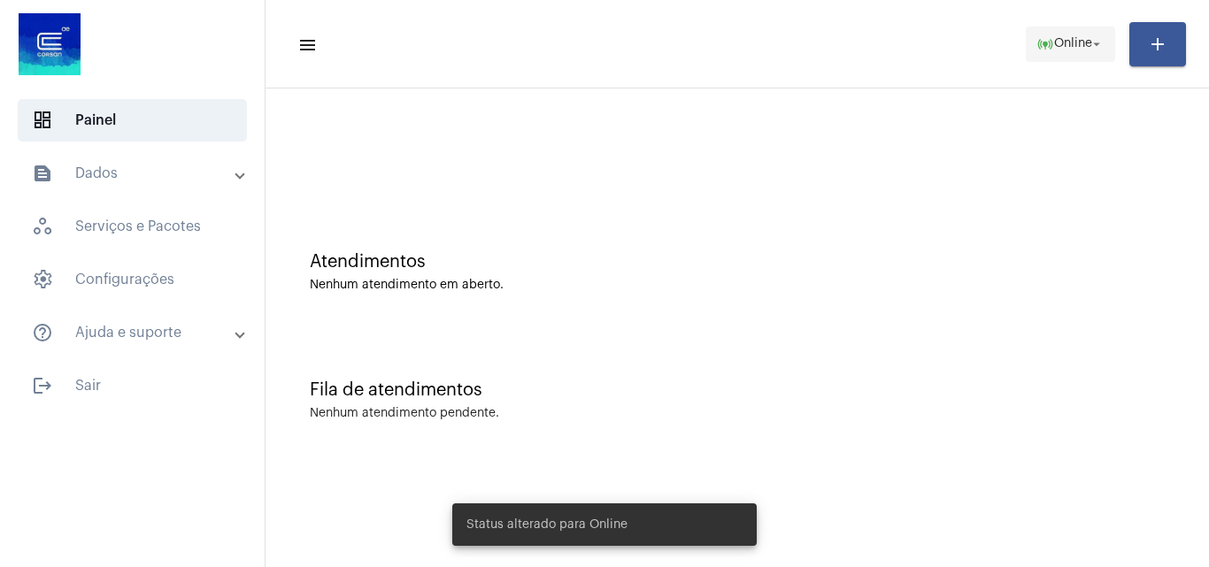
drag, startPoint x: 1044, startPoint y: 37, endPoint x: 1043, endPoint y: 48, distance: 10.7
click at [1044, 42] on mat-icon "online_prediction" at bounding box center [1045, 44] width 18 height 18
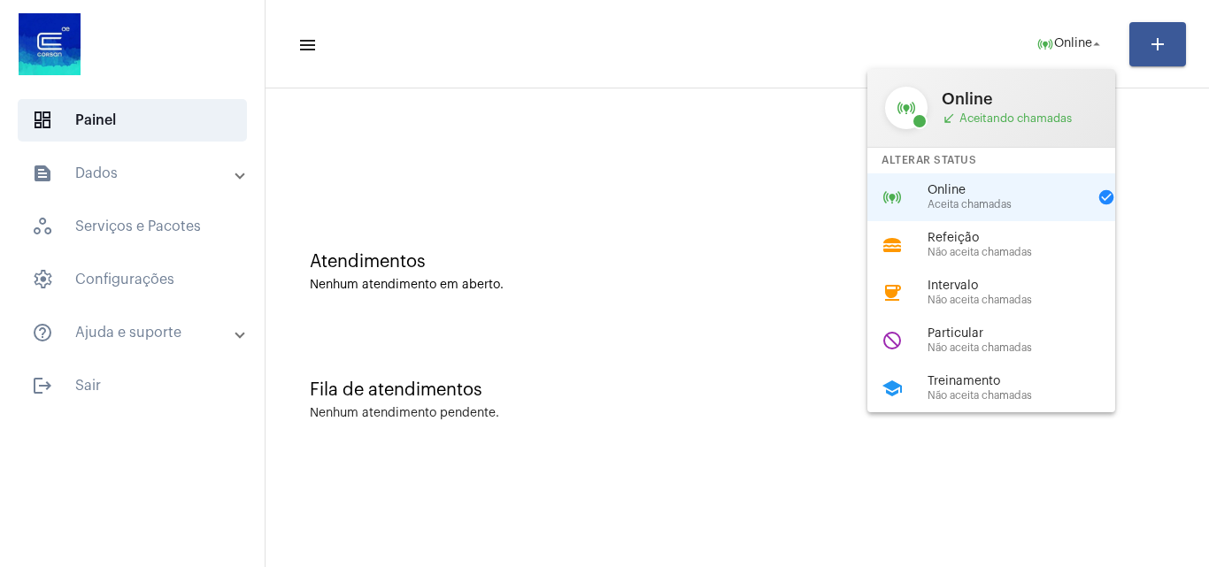
click at [746, 257] on div at bounding box center [604, 283] width 1209 height 567
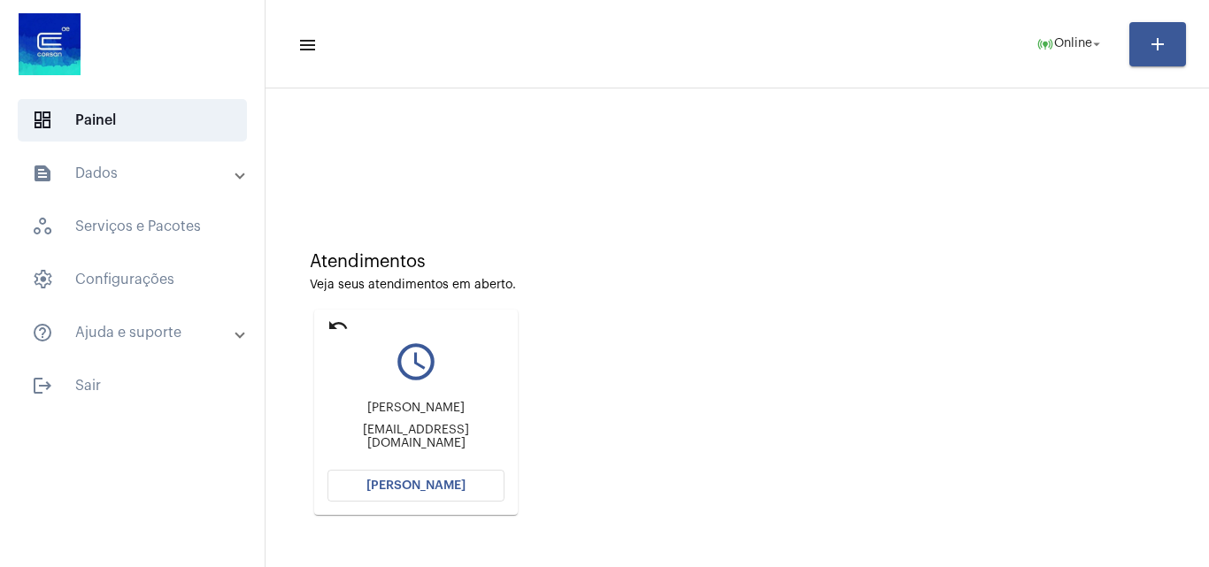
click at [420, 477] on button "[PERSON_NAME]" at bounding box center [415, 486] width 177 height 32
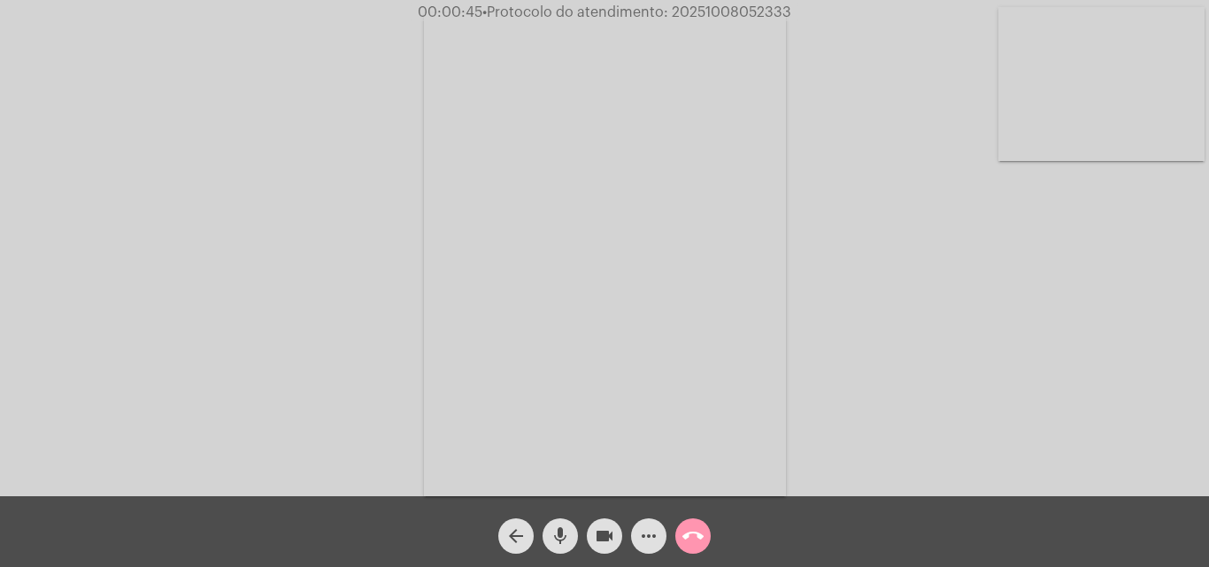
click at [1018, 403] on div "Acessando Câmera e Microfone..." at bounding box center [604, 252] width 1205 height 496
drag, startPoint x: 674, startPoint y: 15, endPoint x: 801, endPoint y: 20, distance: 126.6
click at [801, 20] on app-call "00:09:03 • Protocolo do atendimento: 20251008052333 Acessando Câmera e Microfon…" at bounding box center [604, 283] width 1209 height 567
copy app-call "20251008052333 Acessando Câmera e Microfone..."
click at [652, 541] on mat-icon "more_horiz" at bounding box center [648, 536] width 21 height 21
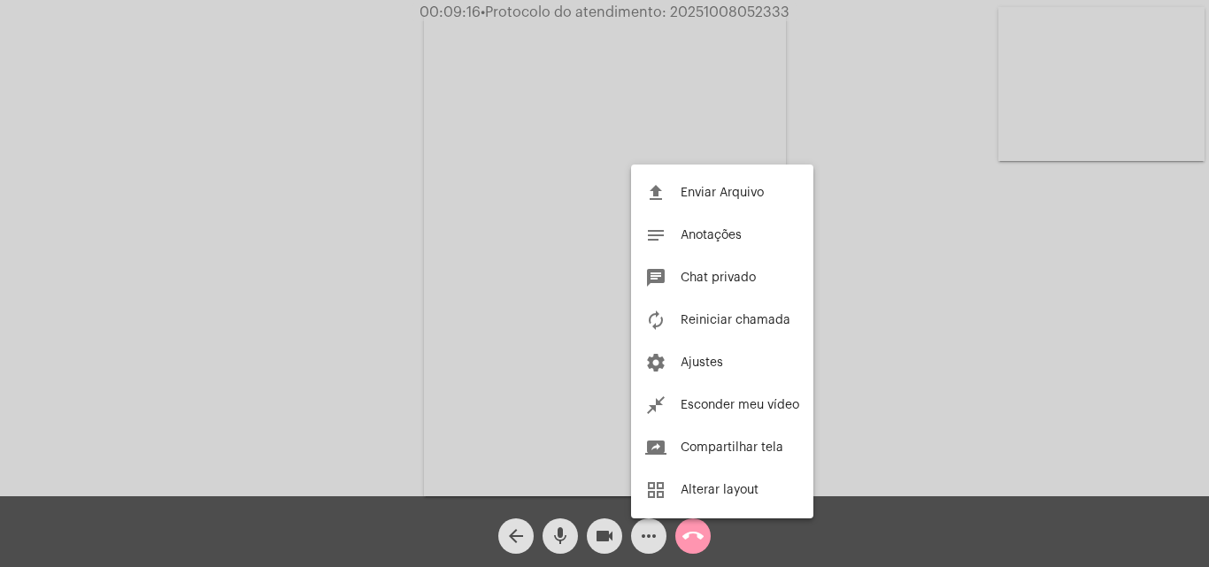
drag, startPoint x: 588, startPoint y: 430, endPoint x: 788, endPoint y: 521, distance: 219.7
click at [588, 429] on div at bounding box center [604, 283] width 1209 height 567
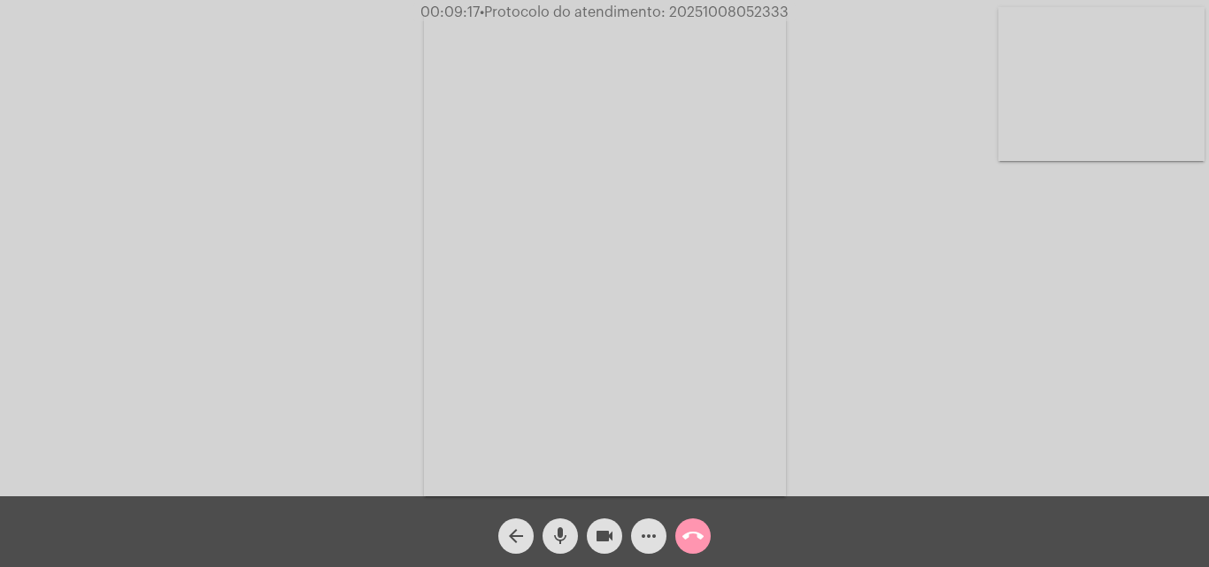
click at [688, 541] on mat-icon "call_end" at bounding box center [692, 536] width 21 height 21
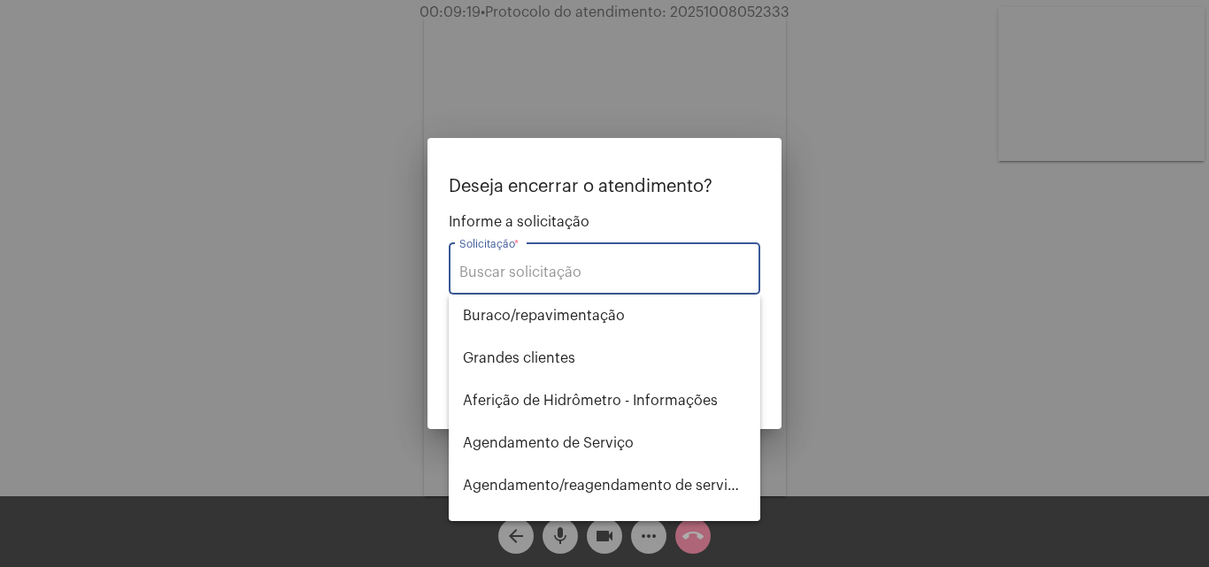
click at [557, 278] on input "Solicitação *" at bounding box center [604, 273] width 290 height 16
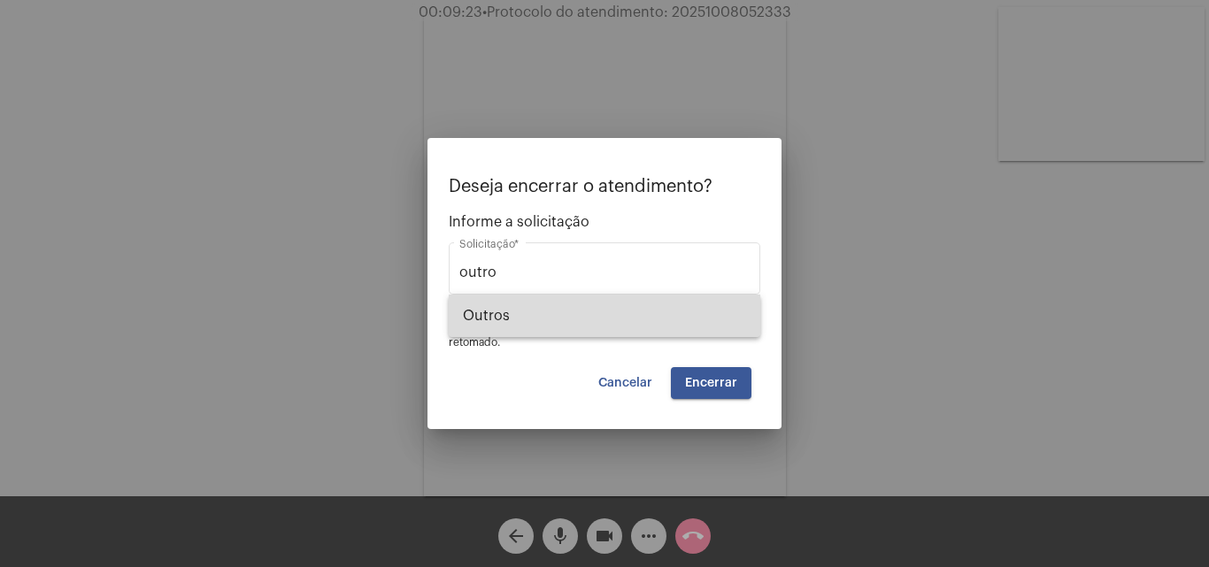
click at [486, 306] on span "Outros" at bounding box center [604, 316] width 283 height 42
type input "Outros"
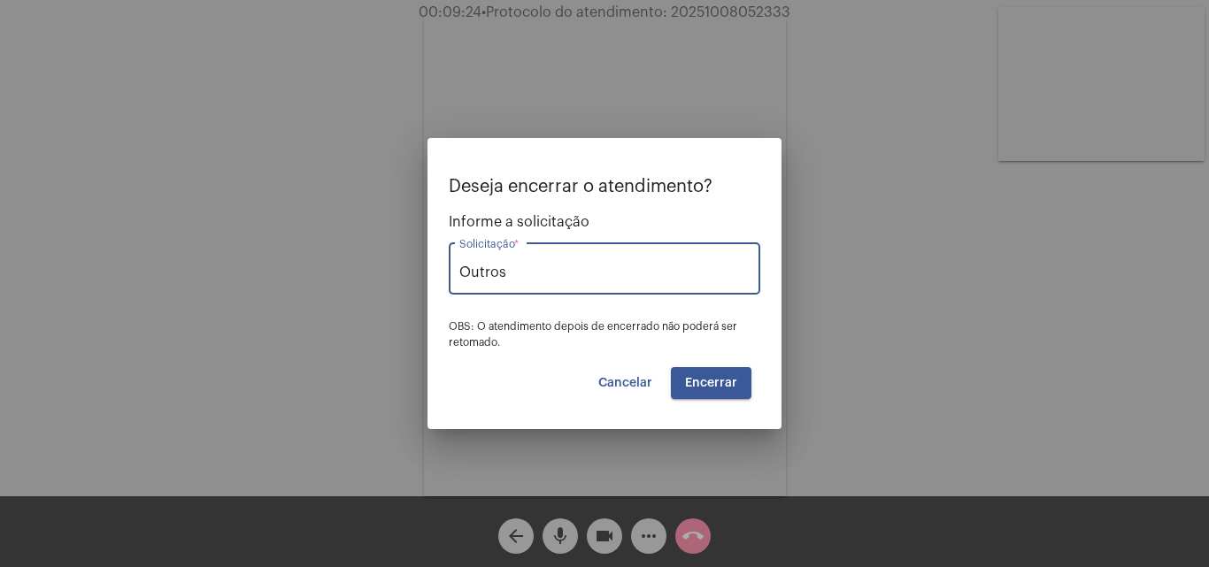
click at [718, 380] on span "Encerrar" at bounding box center [711, 383] width 52 height 12
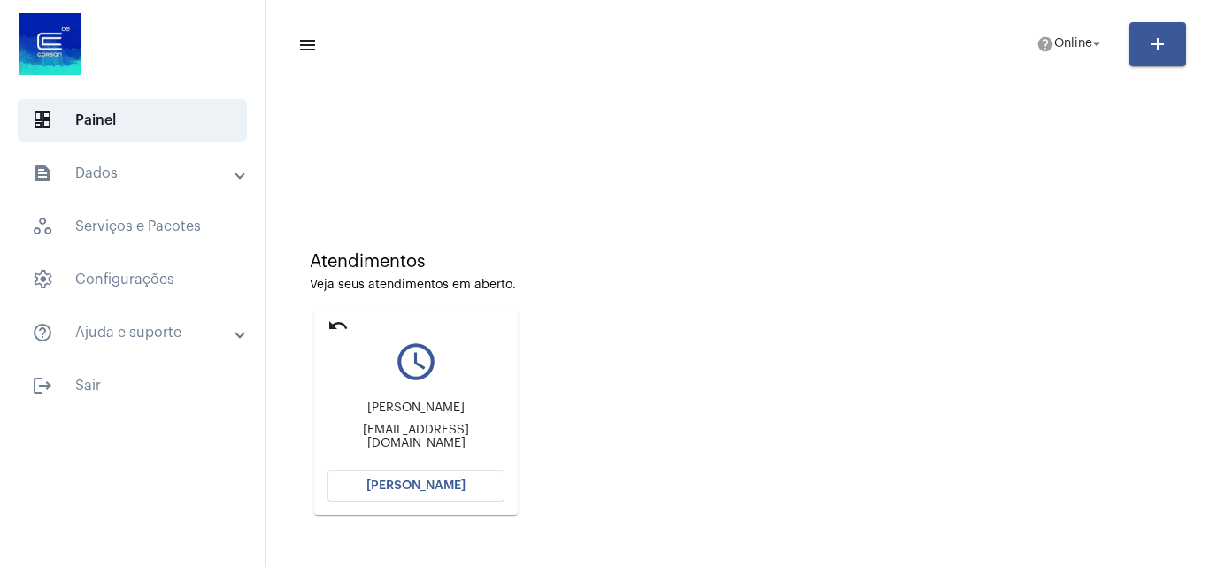
click at [429, 487] on span "[PERSON_NAME]" at bounding box center [415, 486] width 99 height 12
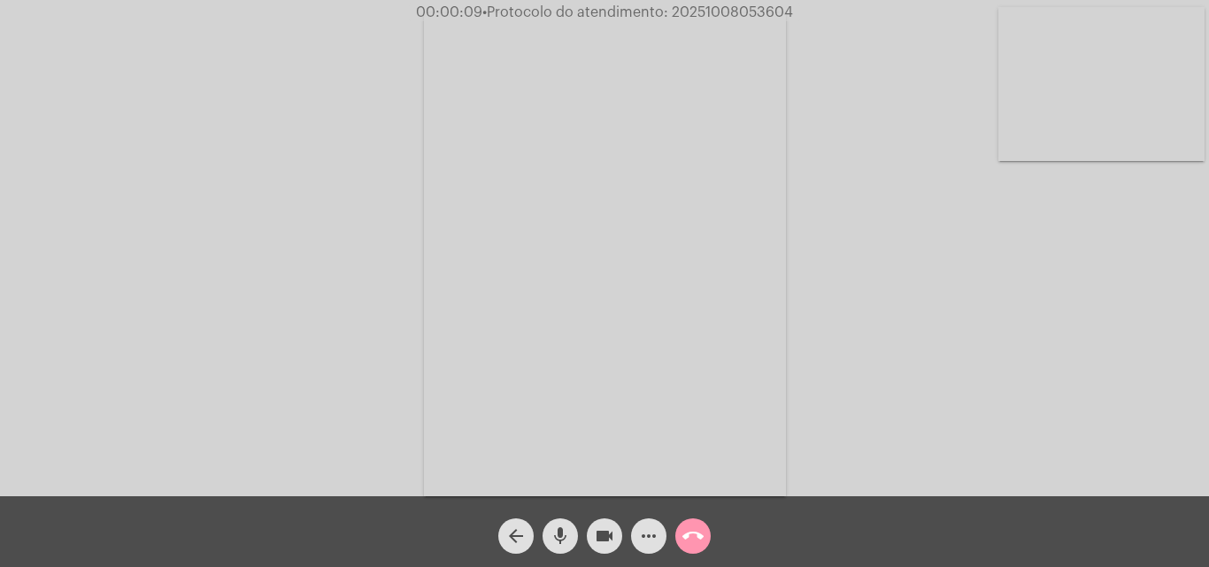
click at [1168, 407] on div "Acessando Câmera e Microfone..." at bounding box center [604, 252] width 1205 height 496
click at [648, 532] on mat-icon "more_horiz" at bounding box center [648, 536] width 21 height 21
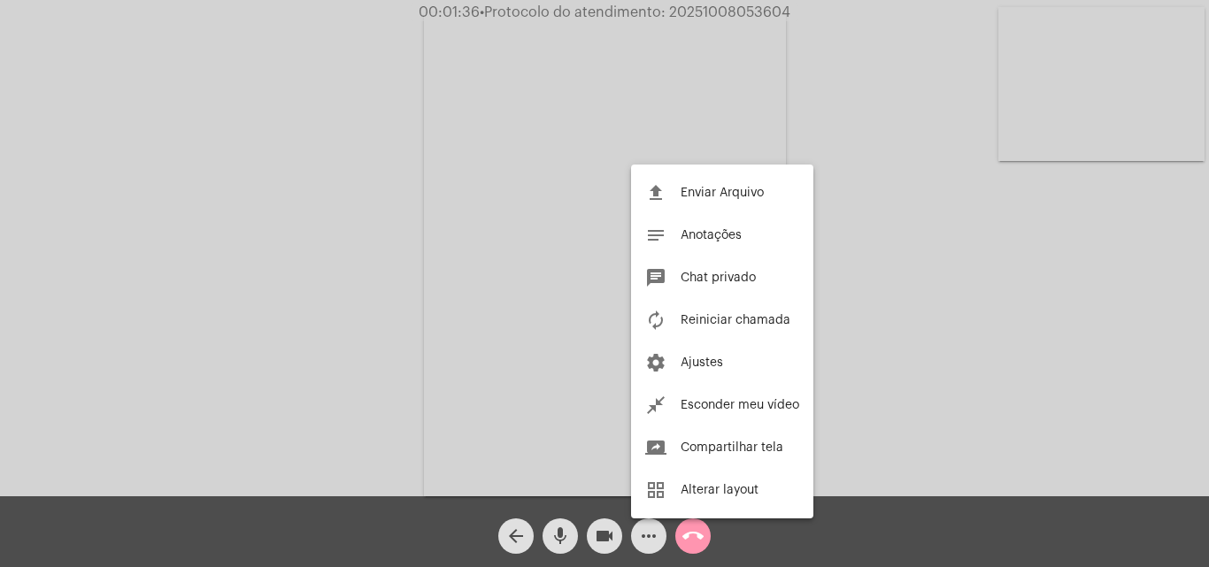
click at [832, 108] on div at bounding box center [604, 283] width 1209 height 567
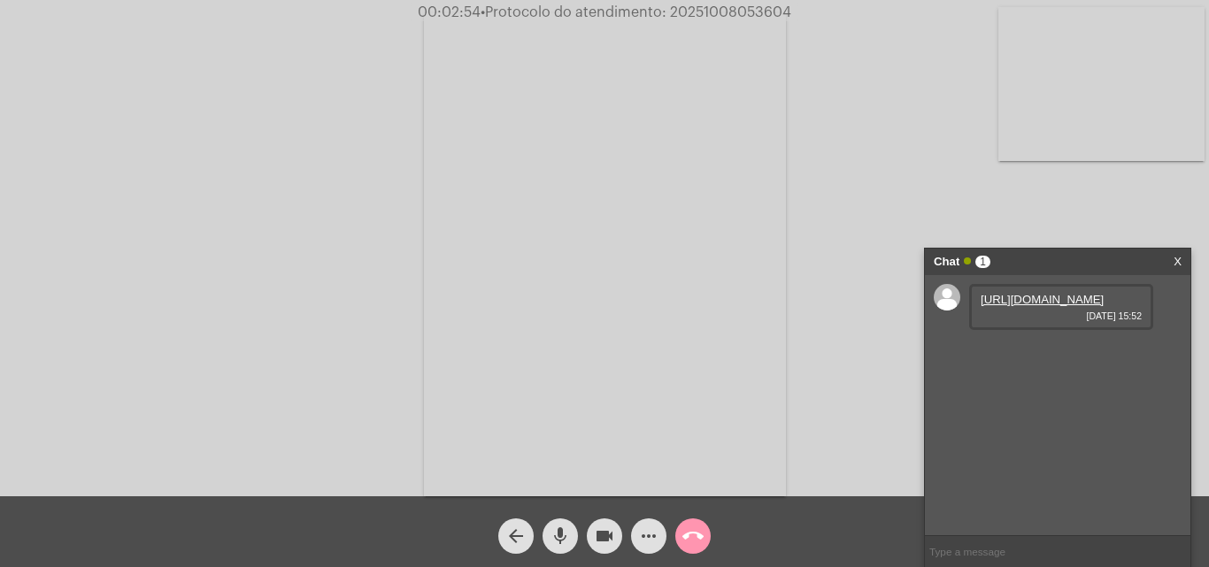
click at [1034, 306] on link "[URL][DOMAIN_NAME]" at bounding box center [1041, 299] width 123 height 13
click at [968, 552] on input "text" at bounding box center [1057, 551] width 265 height 31
paste input "Confirme se o imóvel se enquadra nas condições ligação clandestina; demolição o…"
drag, startPoint x: 936, startPoint y: 552, endPoint x: 962, endPoint y: 551, distance: 25.7
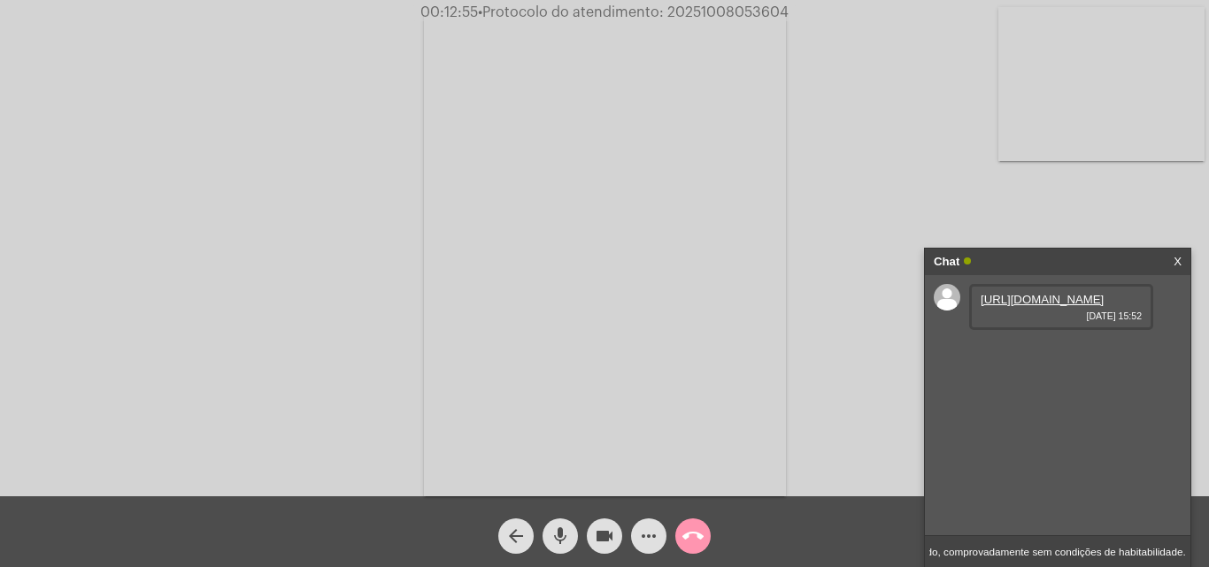
click at [936, 551] on input "Confirme se o imóvel se enquadra nas condições ligação clandestina; demolição o…" at bounding box center [1057, 551] width 265 height 31
type input "SUPRESSÃO DE ABASTECIMENTO - Confirme se o imóvel se enquadra nas condições lig…"
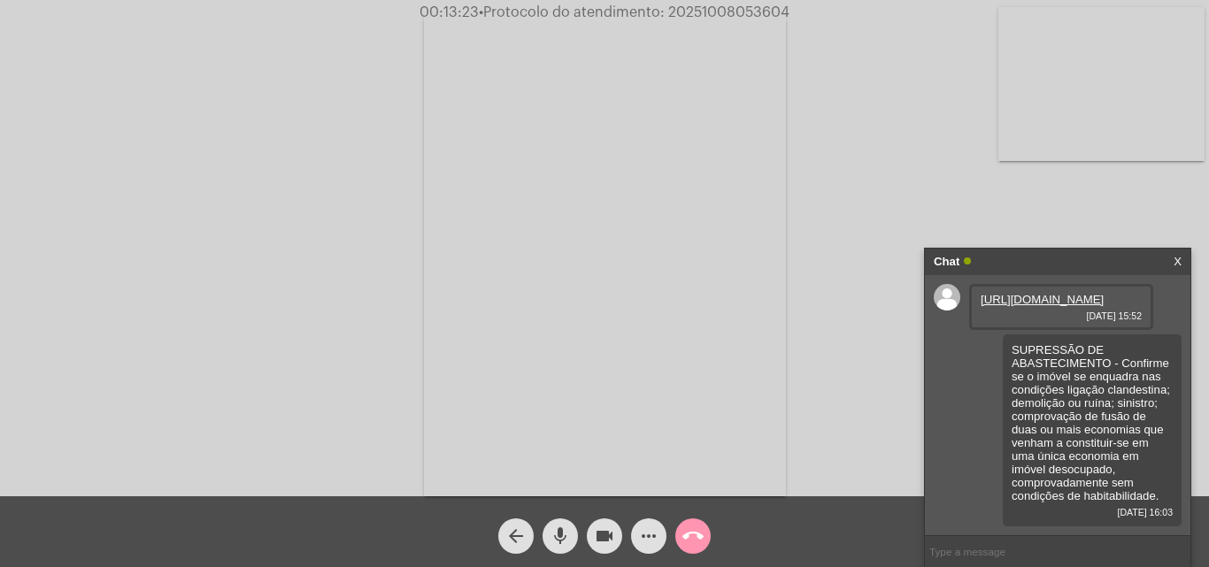
scroll to position [31, 0]
paste input "Há algumas condições para que o serviço seja executado: - Tratar-se de imóvel n…"
click at [946, 554] on input "CORTE A PEDIDO - Há algumas condições para que o serviço seja executado: - Trat…" at bounding box center [1057, 551] width 265 height 31
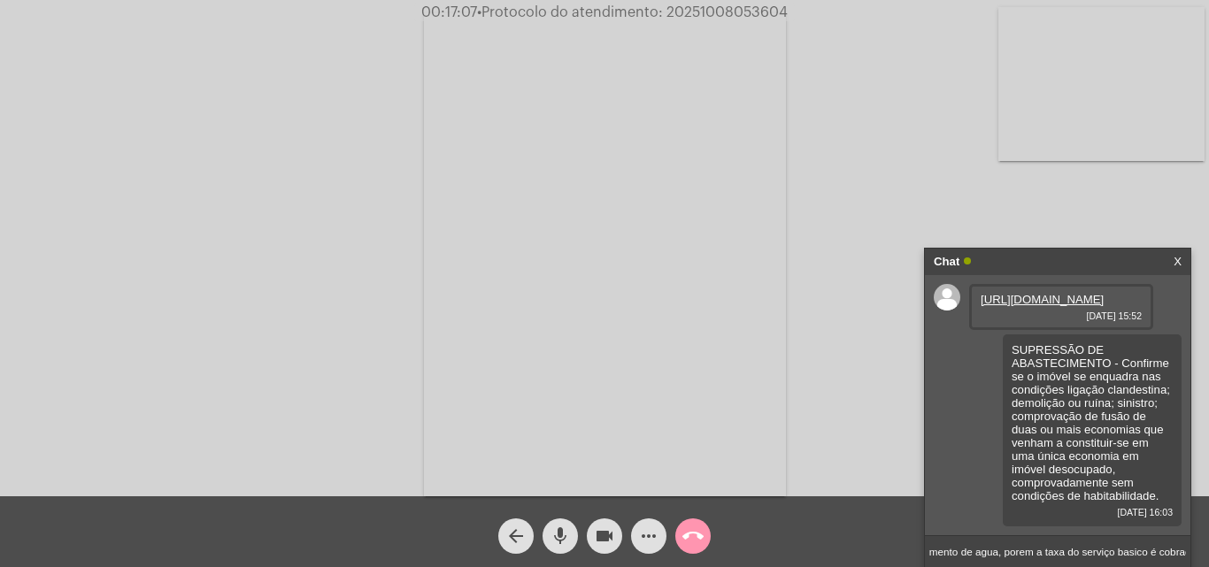
type input "CORTE A PEDIDO - Cleinte paga uma taxa de 190 para encerrar o abastecimento de …"
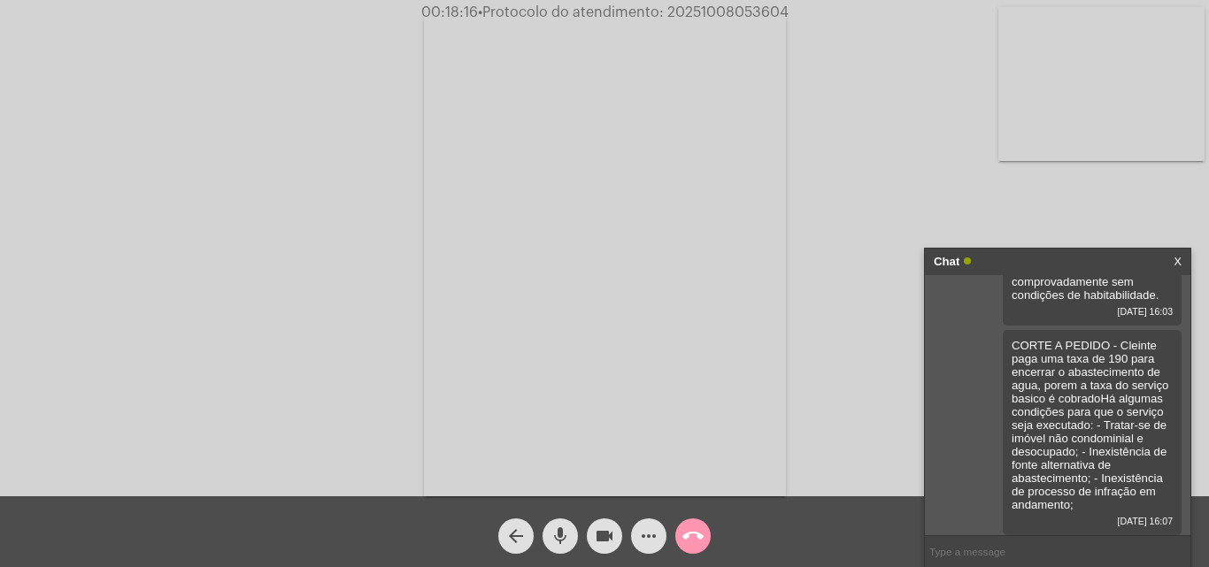
scroll to position [241, 0]
drag, startPoint x: 667, startPoint y: 12, endPoint x: 804, endPoint y: 12, distance: 137.1
click at [804, 12] on div "00:18:24 • Protocolo do atendimento: 20251008053604" at bounding box center [604, 12] width 1209 height 16
copy span "20251008053604"
drag, startPoint x: 975, startPoint y: 558, endPoint x: 326, endPoint y: 526, distance: 650.2
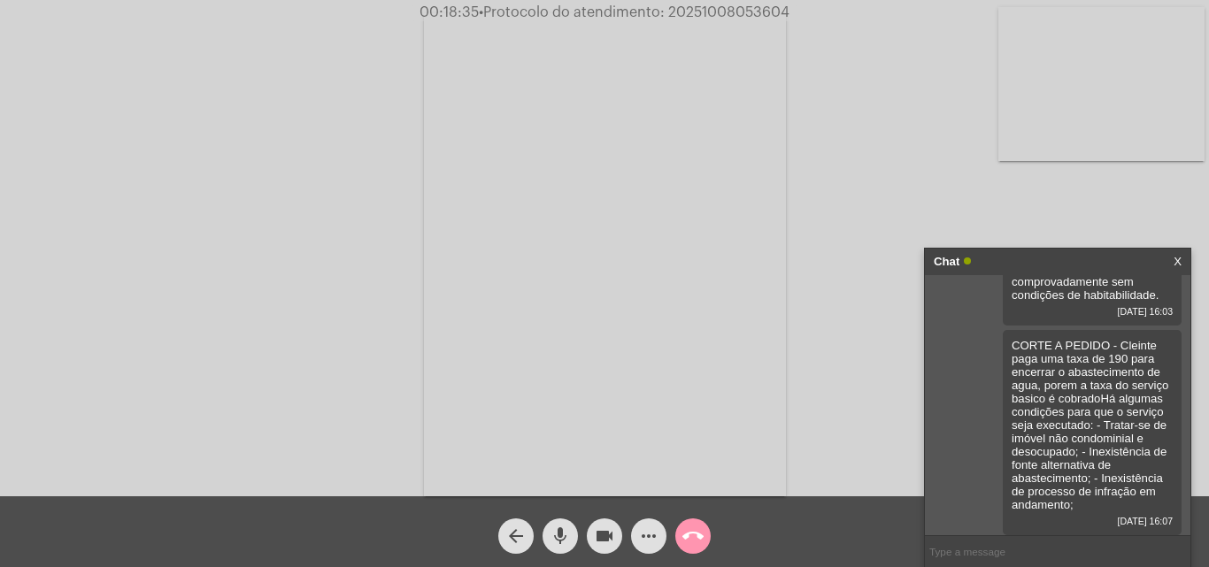
click at [326, 526] on div "arrow_back mic videocam more_horiz call_end" at bounding box center [604, 531] width 1209 height 71
click at [696, 537] on mat-icon "call_end" at bounding box center [692, 536] width 21 height 21
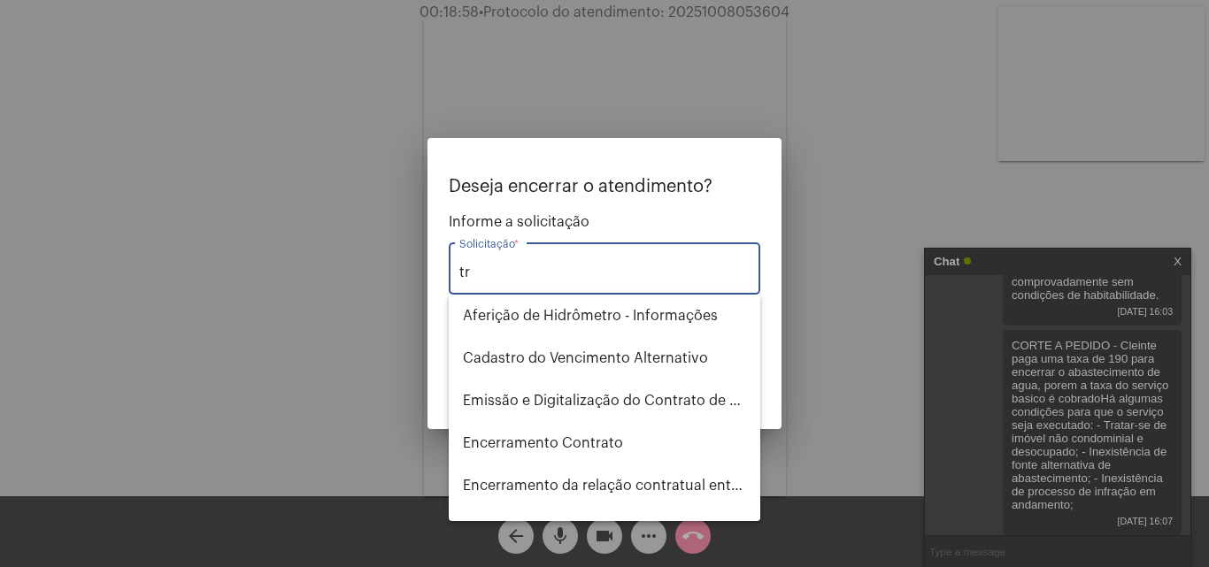
type input "t"
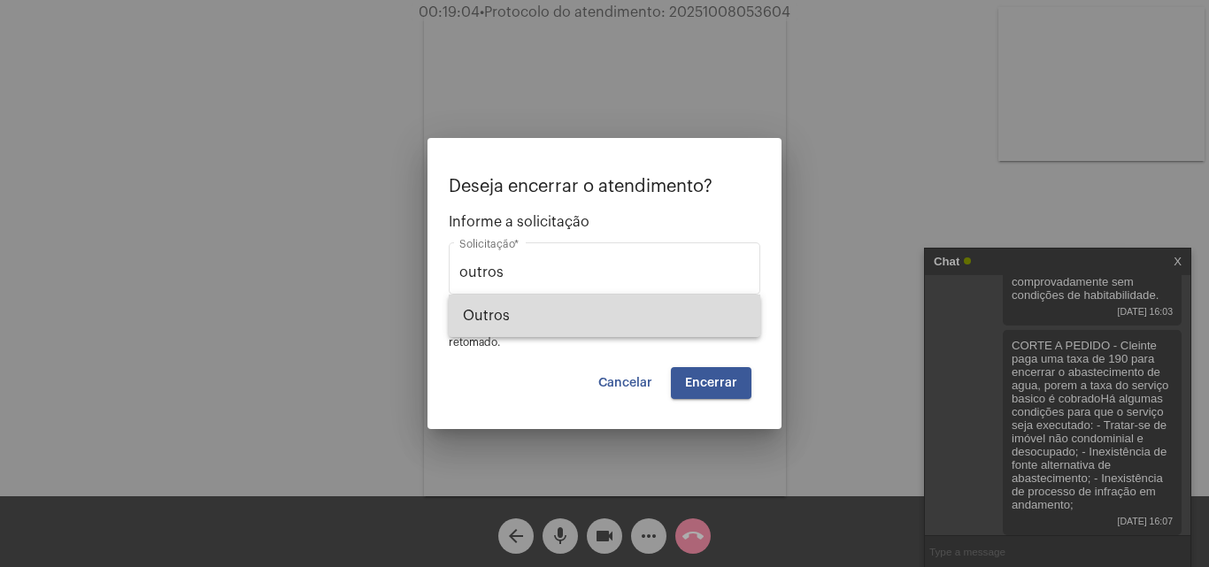
click at [523, 315] on span "Outros" at bounding box center [604, 316] width 283 height 42
type input "Outros"
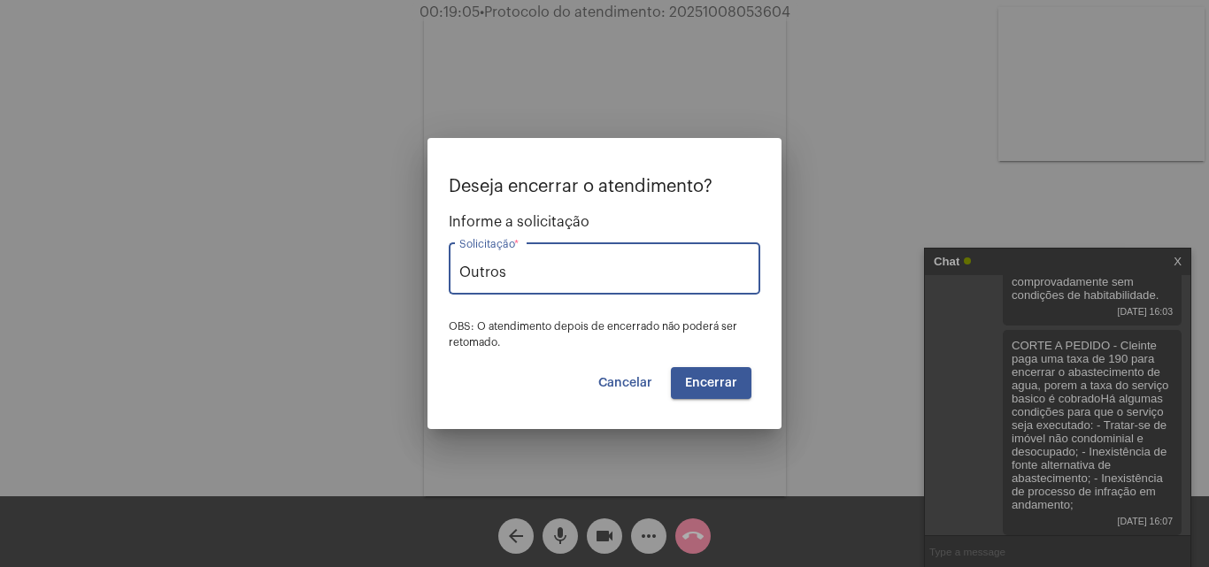
click at [719, 388] on span "Encerrar" at bounding box center [711, 383] width 52 height 12
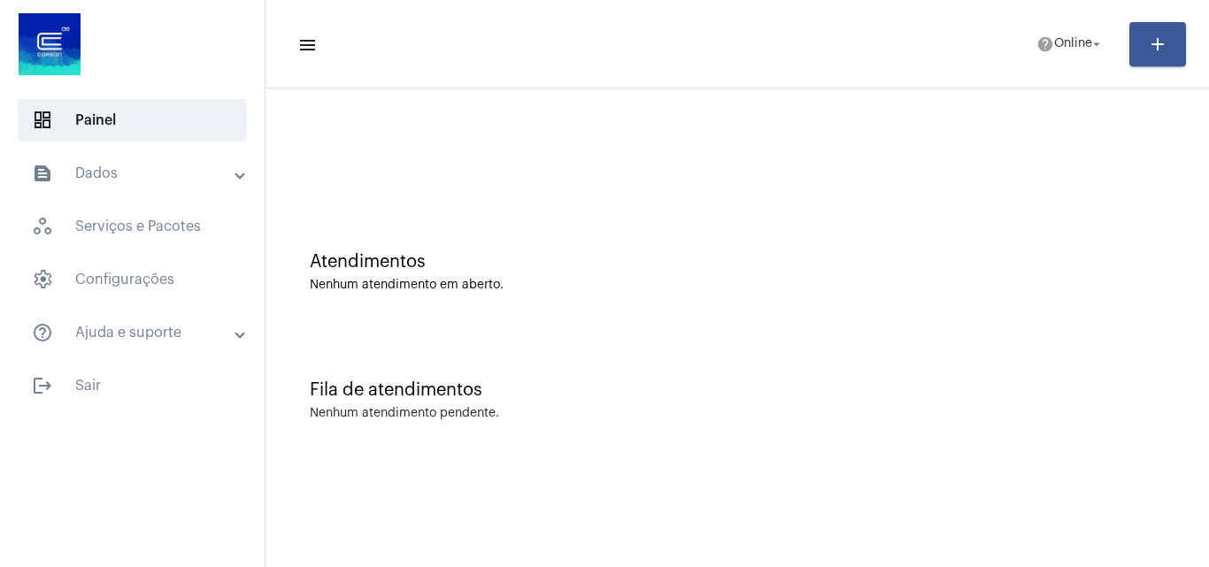
click at [1070, 63] on mat-toolbar-row "menu help Online arrow_drop_down add" at bounding box center [736, 44] width 943 height 57
drag, startPoint x: 1067, startPoint y: 22, endPoint x: 1062, endPoint y: 42, distance: 21.0
click at [1063, 34] on mat-toolbar-row "menu help Online arrow_drop_down add" at bounding box center [736, 44] width 943 height 57
click at [1061, 44] on span "Online" at bounding box center [1073, 44] width 38 height 12
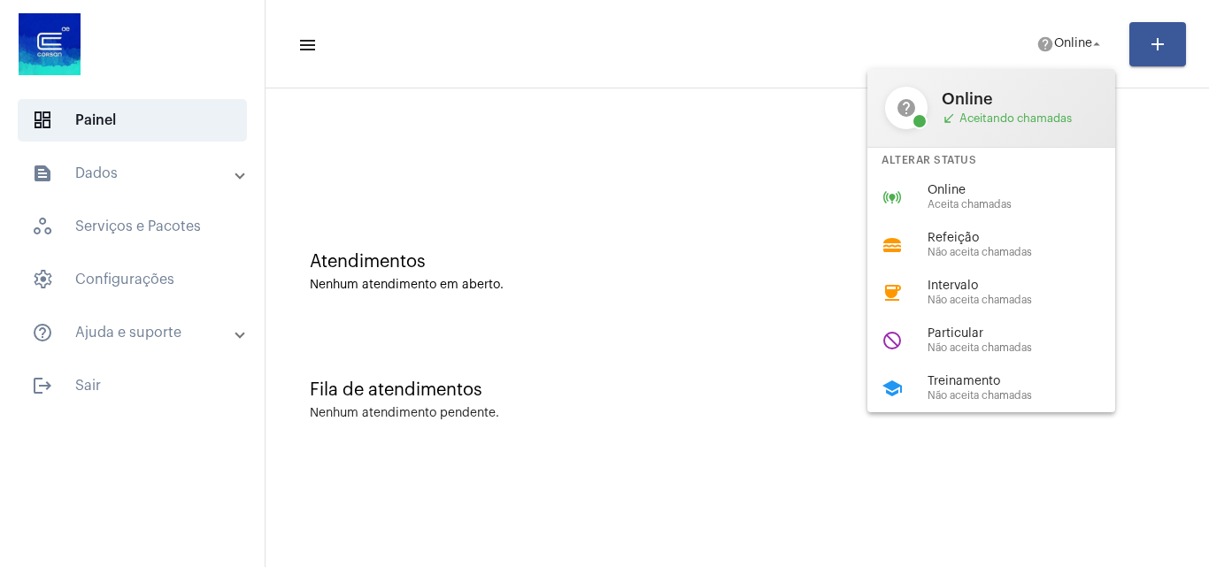
click at [925, 221] on div "help Online call_received Aceitando chamadas Alterar Status online_prediction O…" at bounding box center [991, 240] width 248 height 343
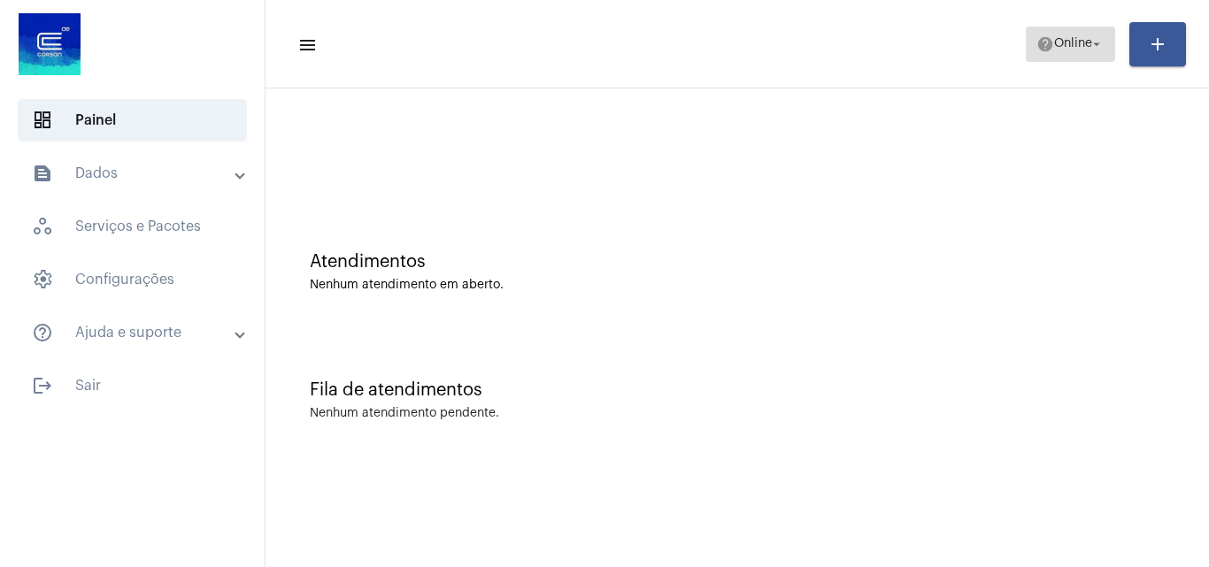
click at [1063, 43] on span "Online" at bounding box center [1073, 44] width 38 height 12
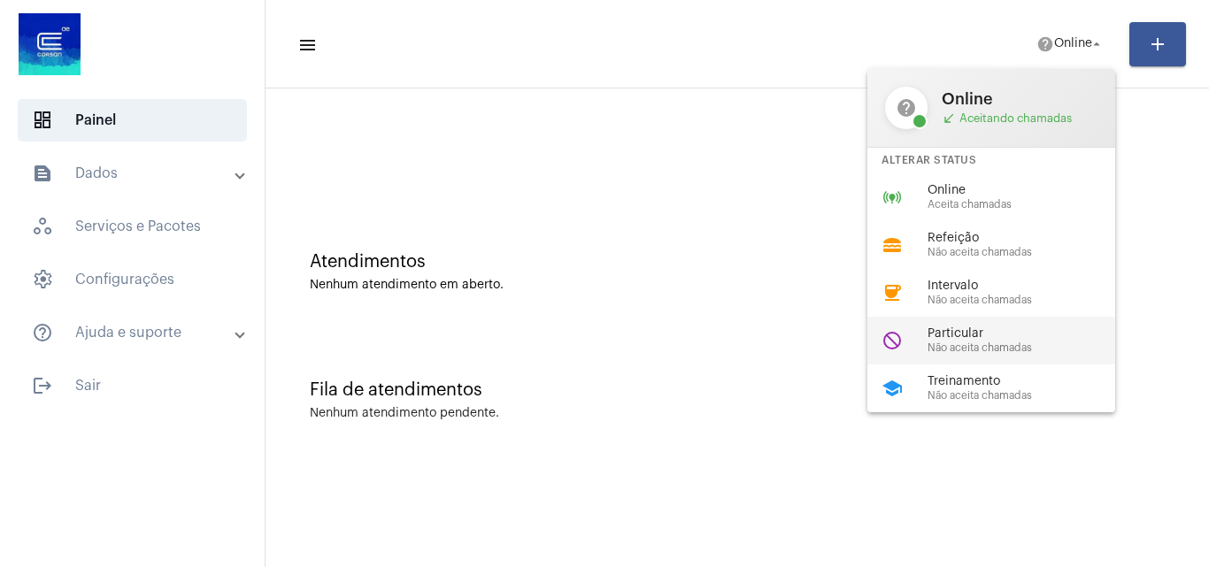
click at [978, 332] on span "Particular" at bounding box center [1028, 333] width 202 height 13
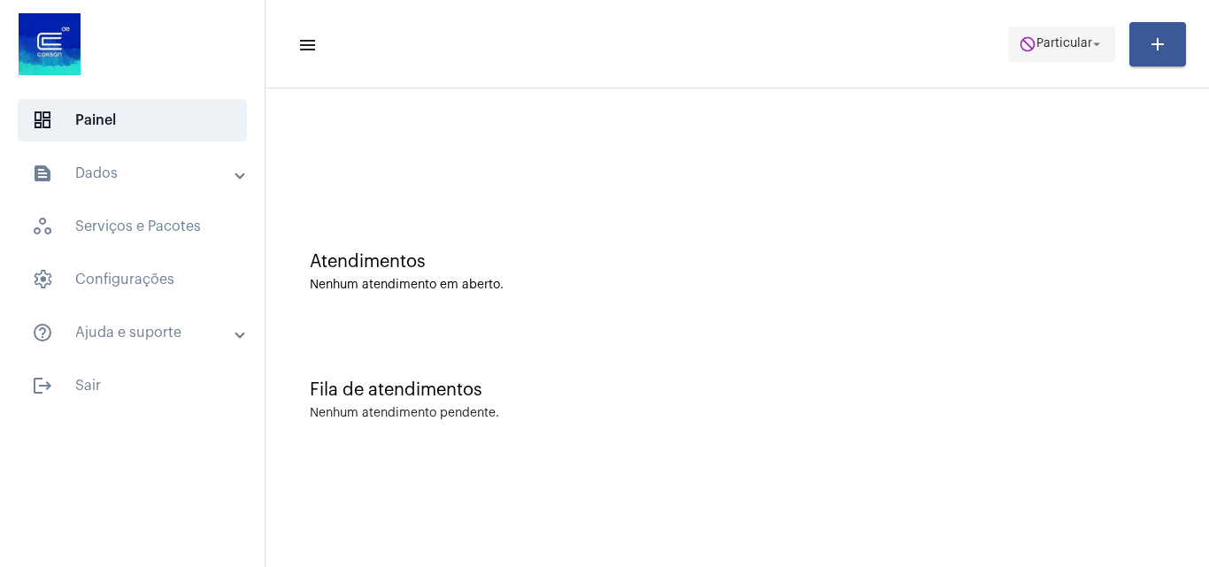
click at [1040, 58] on span "do_not_disturb Particular arrow_drop_down" at bounding box center [1061, 43] width 86 height 32
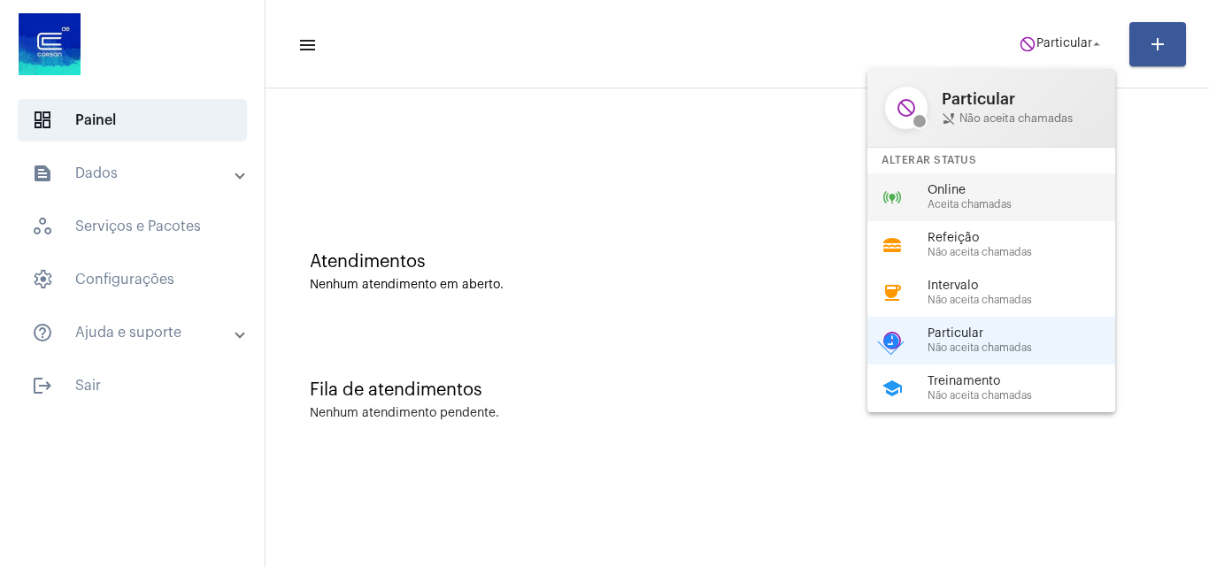
click at [966, 209] on span "Aceita chamadas" at bounding box center [1028, 205] width 202 height 12
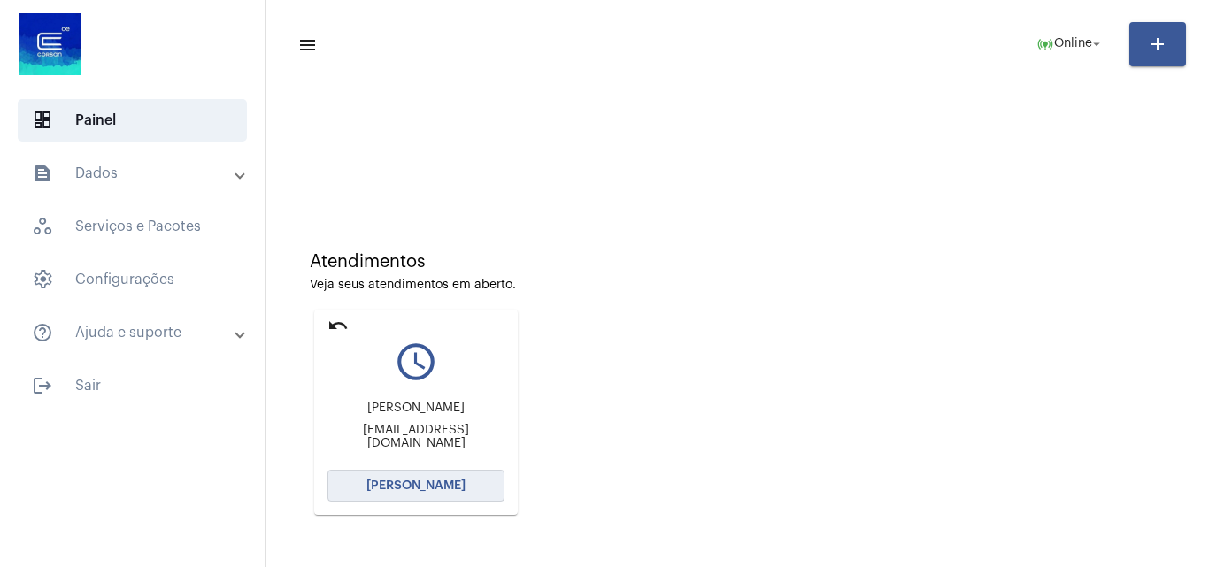
click at [441, 480] on span "[PERSON_NAME]" at bounding box center [415, 486] width 99 height 12
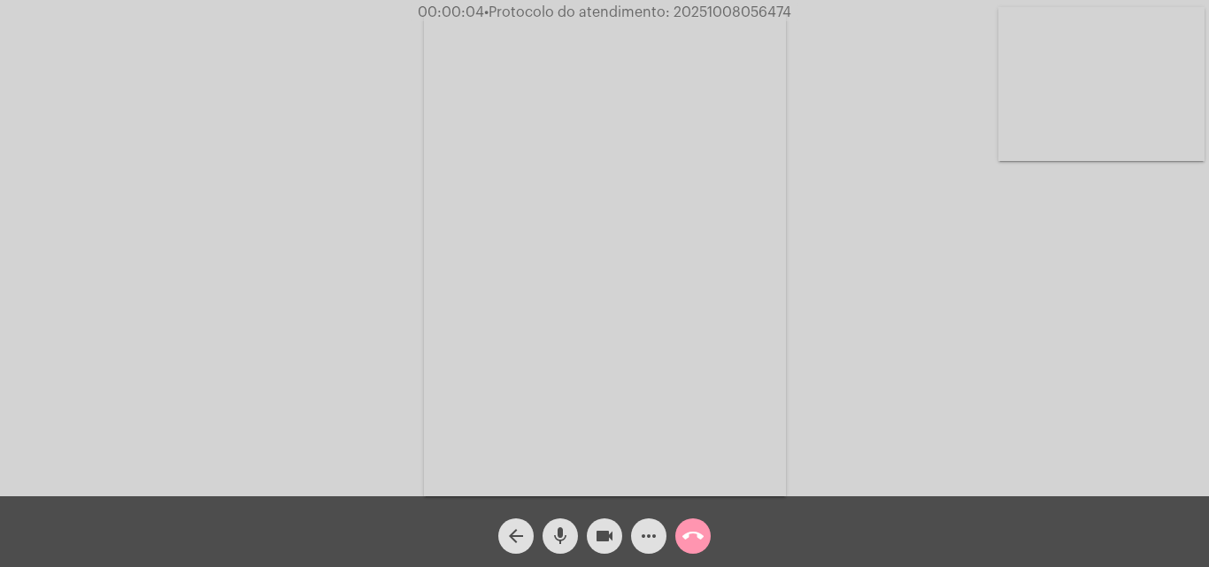
click at [1164, 433] on div "Acessando Câmera e Microfone..." at bounding box center [604, 252] width 1205 height 496
drag, startPoint x: 672, startPoint y: 13, endPoint x: 790, endPoint y: 7, distance: 117.8
click at [790, 7] on span "00:03:52 • Protocolo do atendimento: 20251008056474" at bounding box center [604, 13] width 384 height 18
copy span "20251008056474"
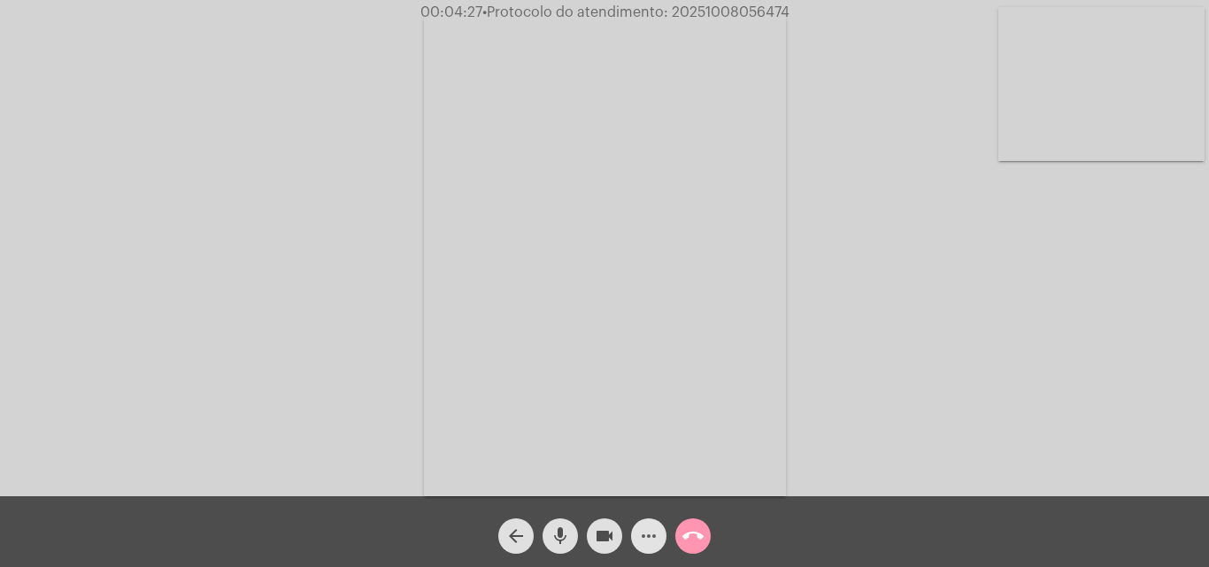
click at [649, 540] on mat-icon "more_horiz" at bounding box center [648, 536] width 21 height 21
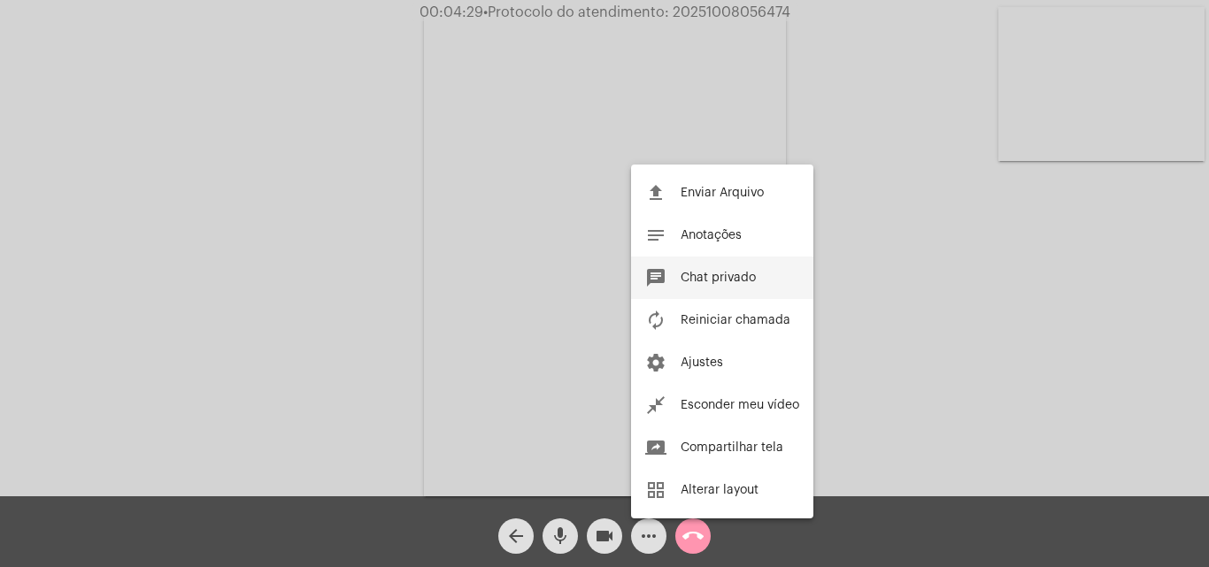
click at [705, 283] on span "Chat privado" at bounding box center [717, 278] width 75 height 12
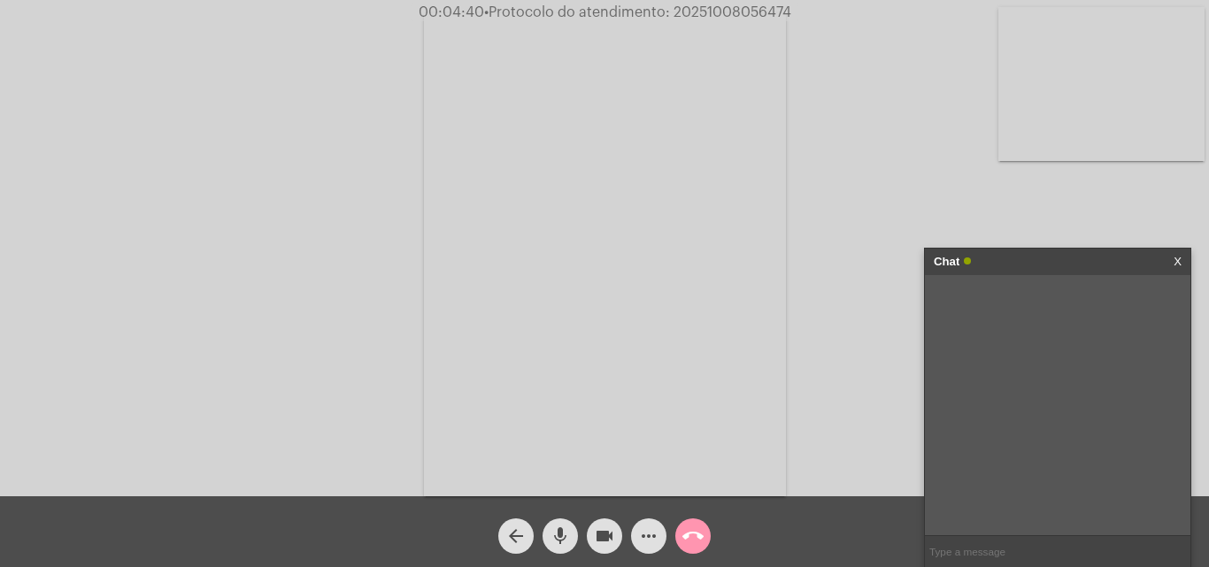
click at [696, 537] on mat-icon "call_end" at bounding box center [692, 536] width 21 height 21
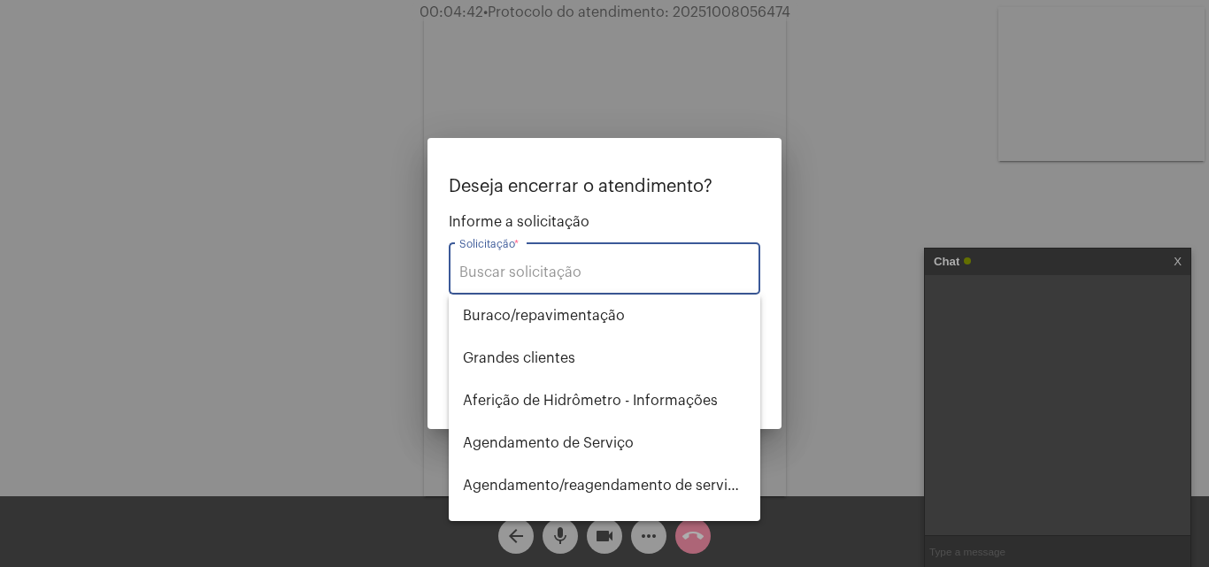
click at [539, 269] on input "Solicitação *" at bounding box center [604, 273] width 290 height 16
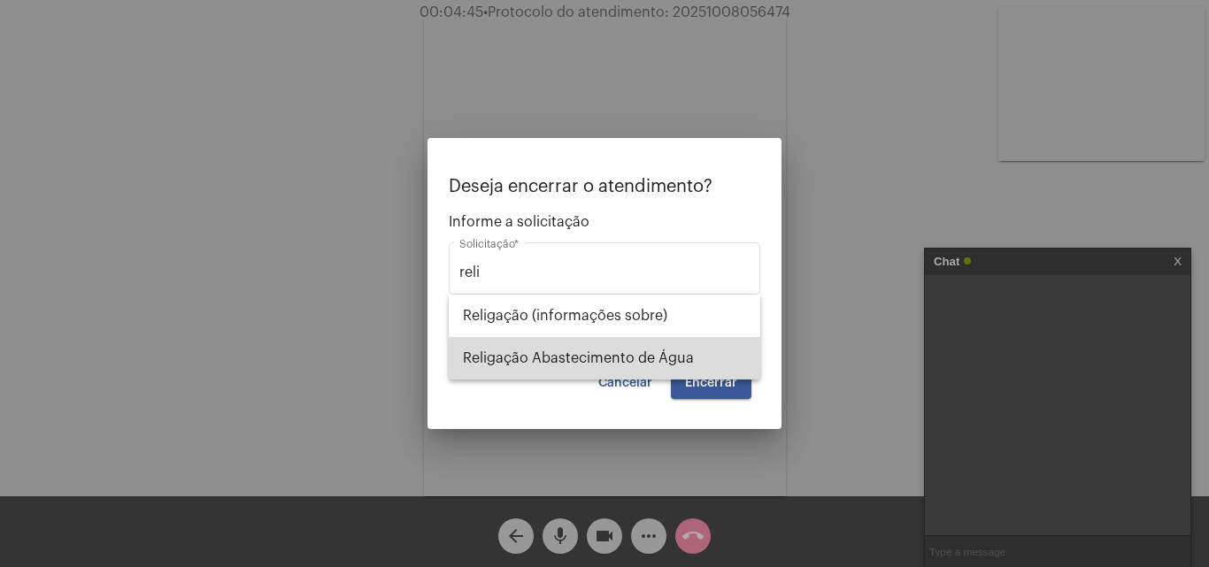
click at [563, 350] on span "Religação Abastecimento de Água" at bounding box center [604, 358] width 283 height 42
type input "Religação Abastecimento de Água"
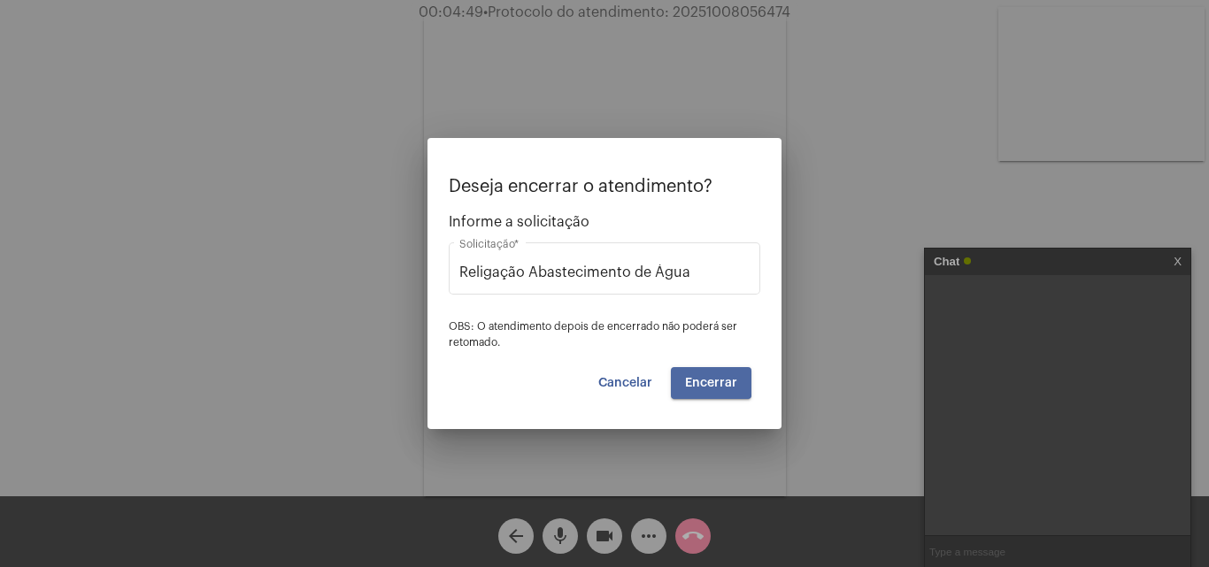
click at [709, 381] on span "Encerrar" at bounding box center [711, 383] width 52 height 12
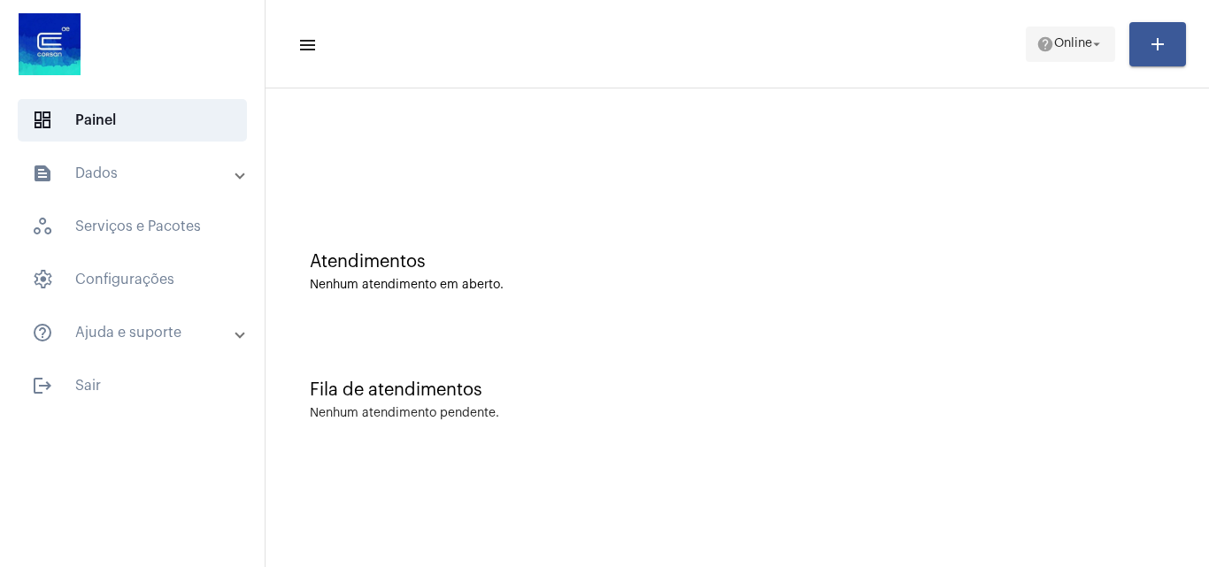
click at [1054, 40] on span "Online" at bounding box center [1073, 44] width 38 height 12
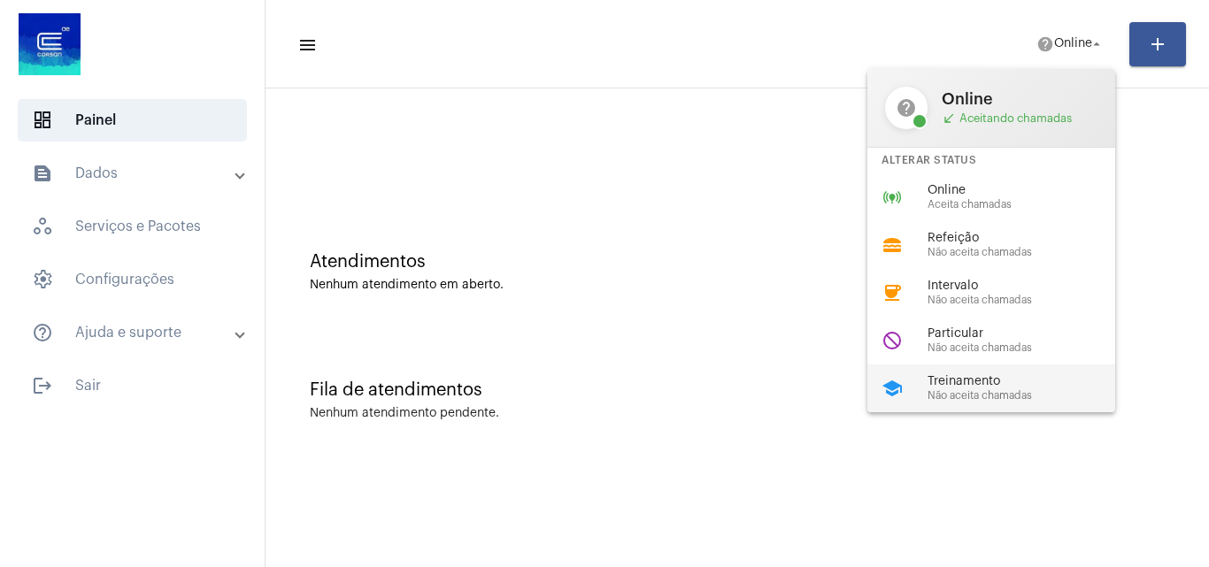
click at [965, 378] on span "Treinamento" at bounding box center [1028, 381] width 202 height 13
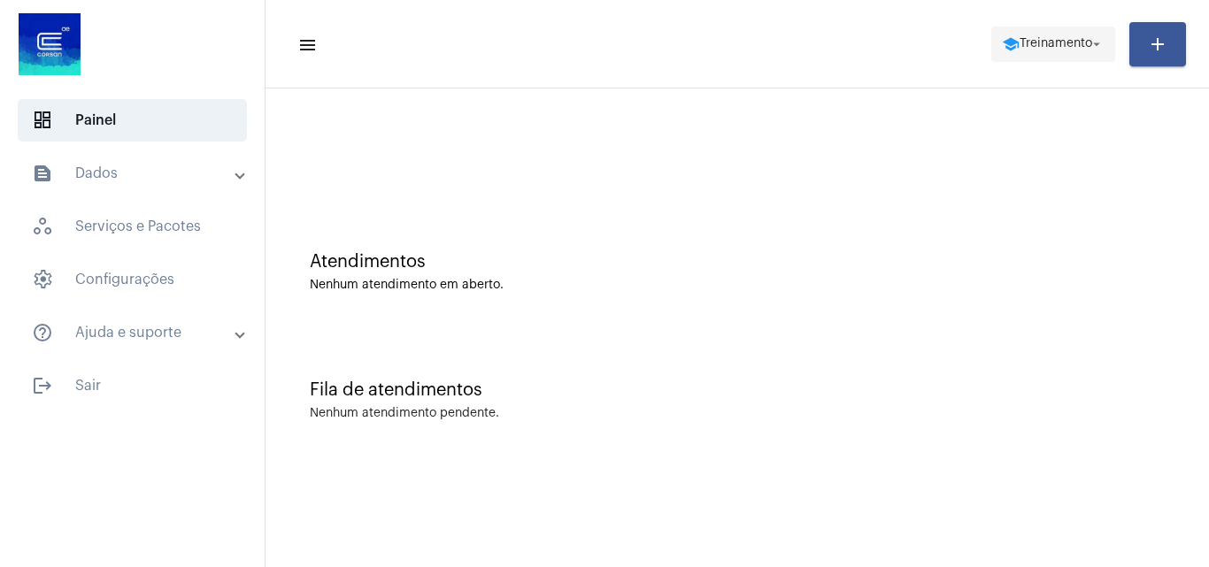
click at [1062, 35] on span "school Treinamento arrow_drop_down" at bounding box center [1052, 43] width 103 height 32
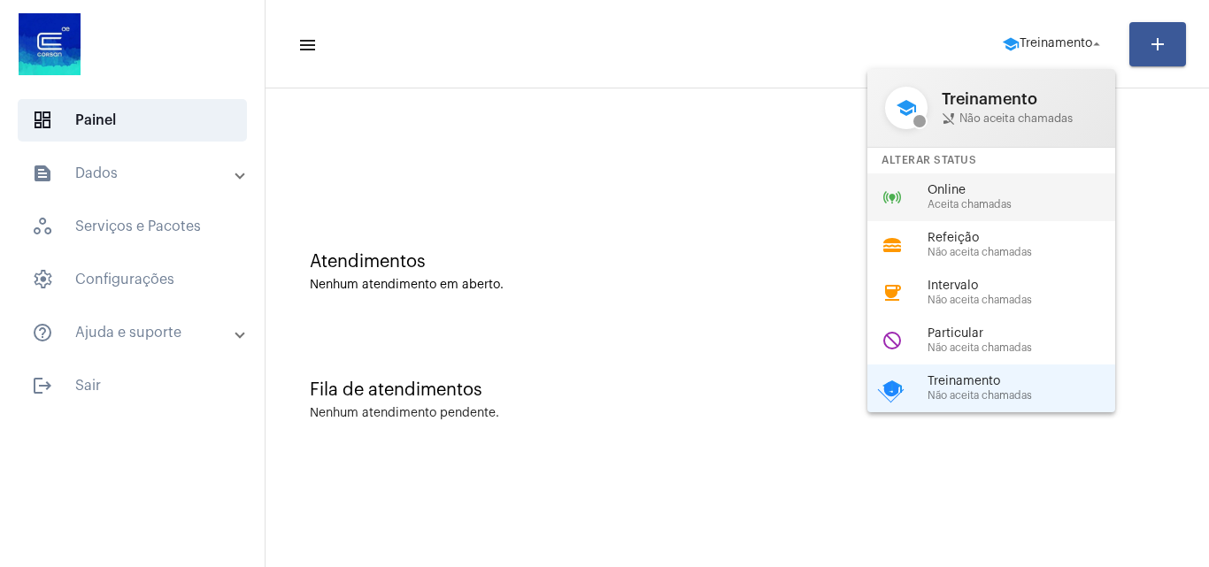
click at [960, 194] on span "Online" at bounding box center [1028, 190] width 202 height 13
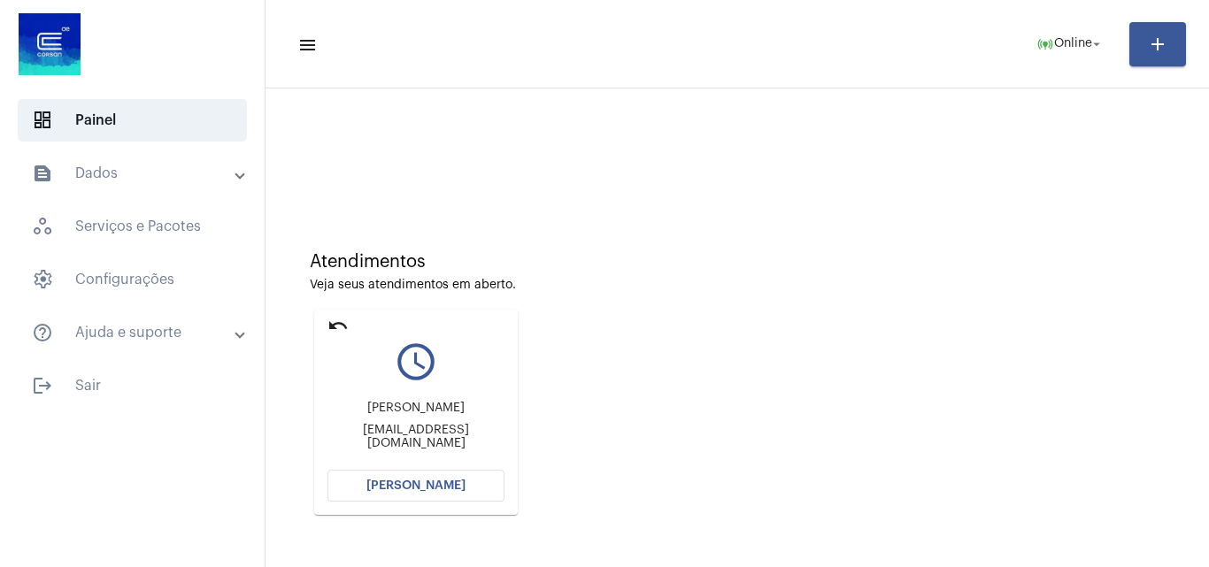
click at [380, 483] on span "[PERSON_NAME]" at bounding box center [415, 486] width 99 height 12
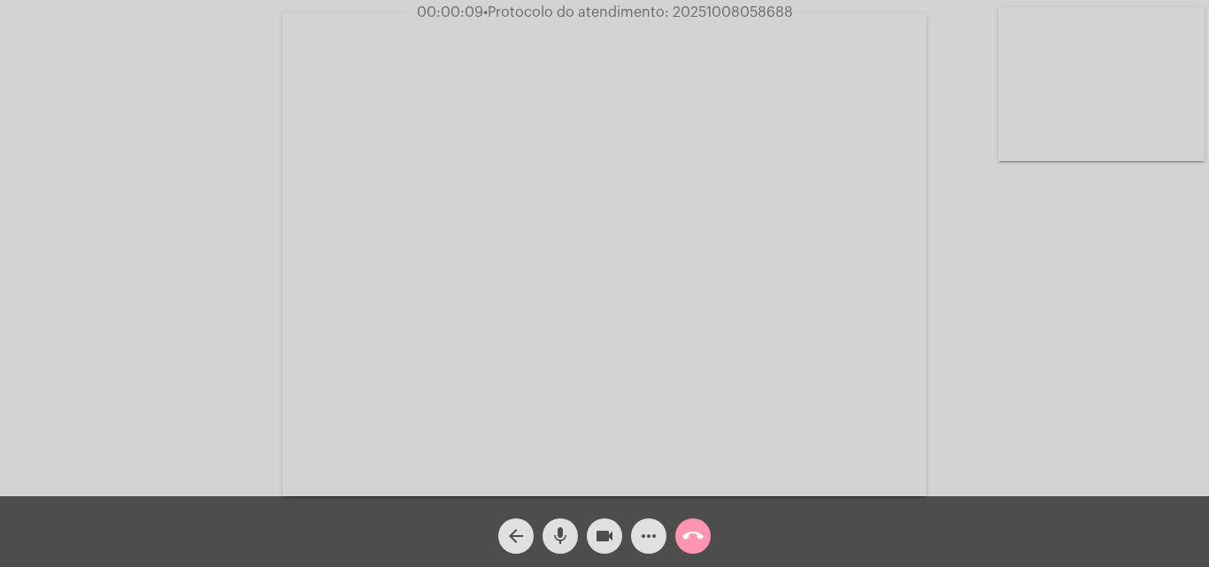
click at [1187, 434] on div "Acessando Câmera e Microfone..." at bounding box center [604, 252] width 1205 height 496
click at [646, 533] on mat-icon "more_horiz" at bounding box center [648, 536] width 21 height 21
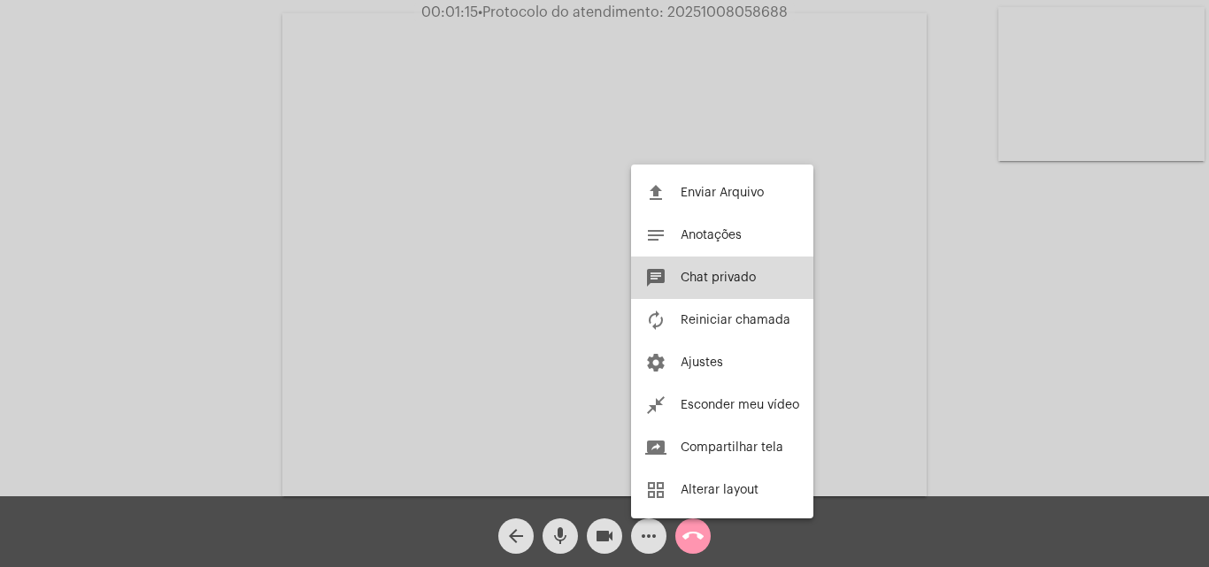
click at [710, 272] on span "Chat privado" at bounding box center [717, 278] width 75 height 12
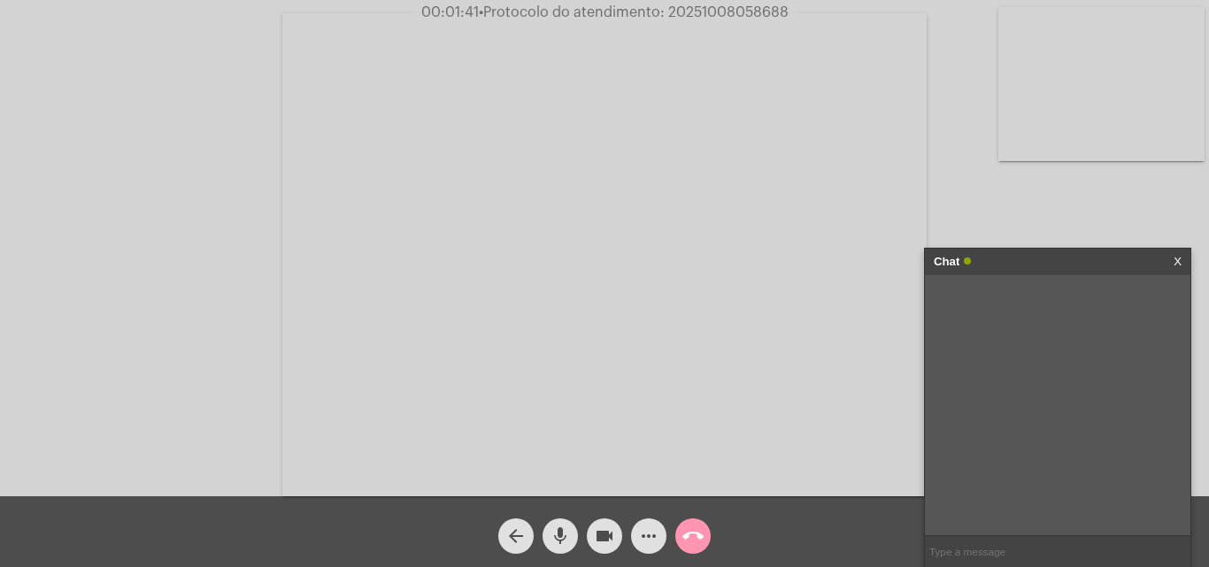
click at [976, 554] on input "text" at bounding box center [1057, 551] width 265 height 31
type input "opa"
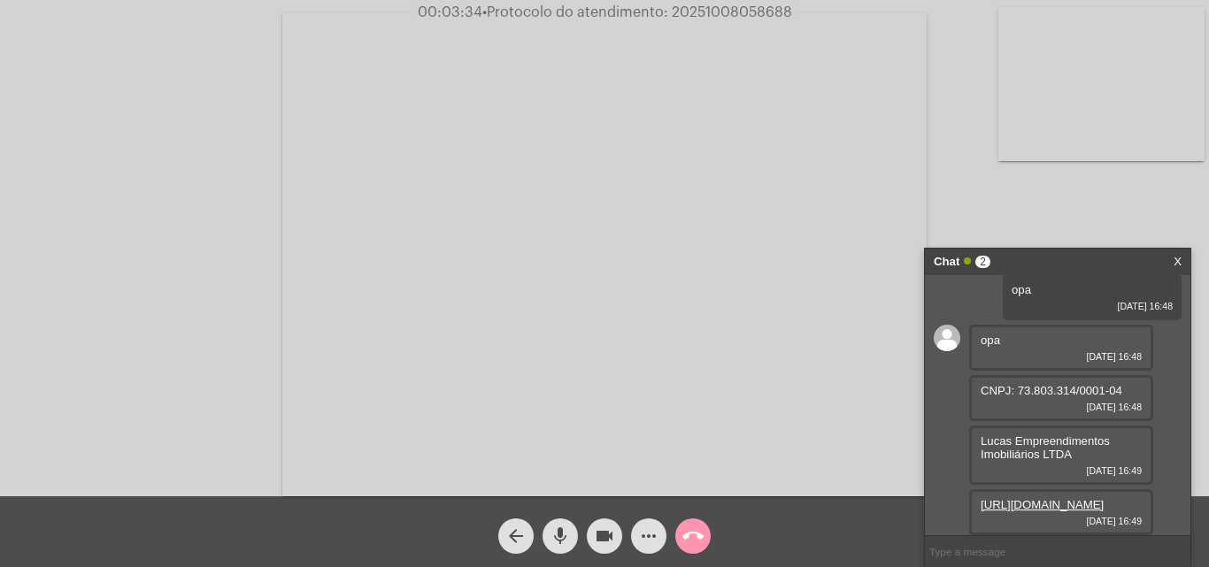
scroll to position [50, 0]
click at [1010, 498] on link "[URL][DOMAIN_NAME]" at bounding box center [1041, 504] width 123 height 13
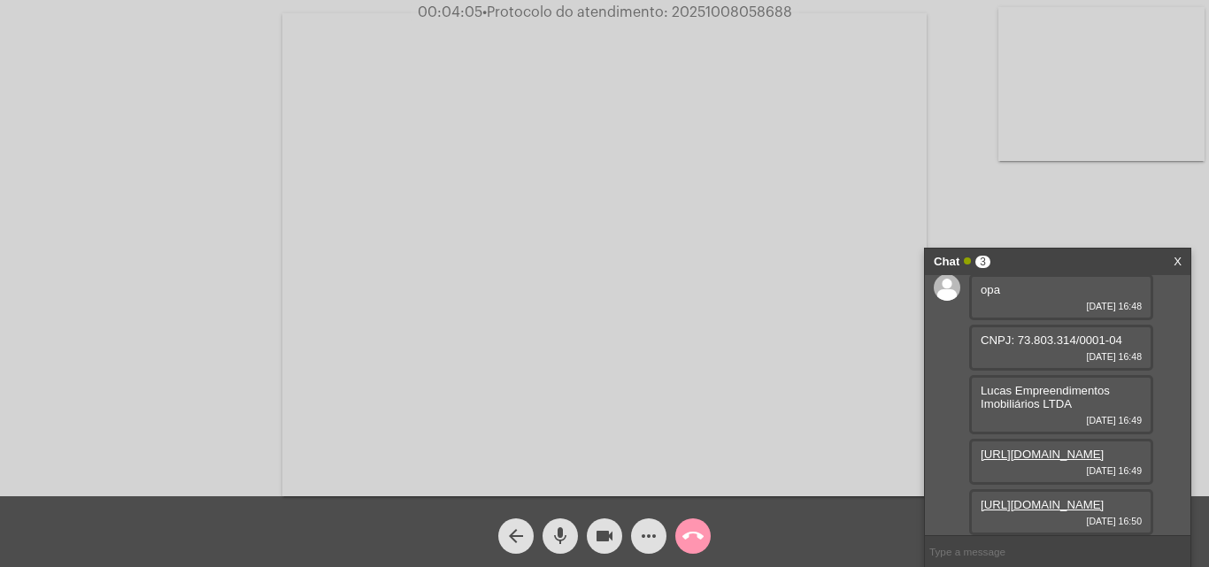
scroll to position [140, 0]
click at [1024, 498] on link "[URL][DOMAIN_NAME]" at bounding box center [1041, 504] width 123 height 13
drag, startPoint x: 669, startPoint y: 14, endPoint x: 764, endPoint y: 10, distance: 95.7
click at [764, 10] on span "• Protocolo do atendimento: 20251008058688" at bounding box center [636, 12] width 310 height 14
click at [713, 10] on span "• Protocolo do atendimento: 20251008058688" at bounding box center [636, 12] width 310 height 14
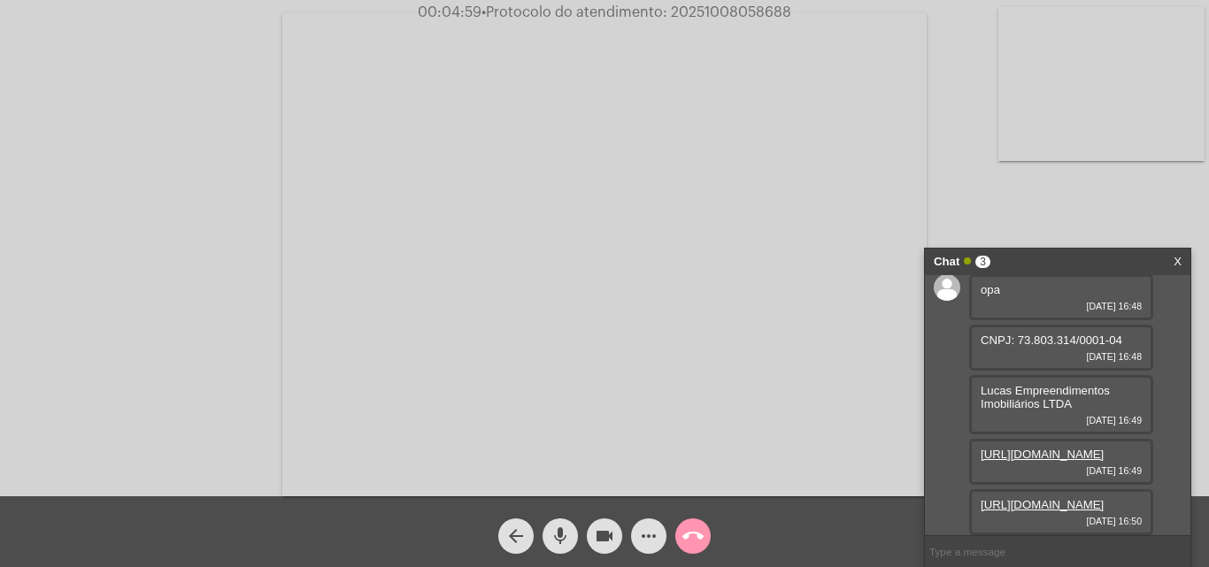
click at [713, 10] on span "• Protocolo do atendimento: 20251008058688" at bounding box center [636, 12] width 310 height 14
copy span "20251008058688"
click at [1008, 549] on input "text" at bounding box center [1057, 551] width 265 height 31
paste input "20251008058688"
type input "20251008058688"
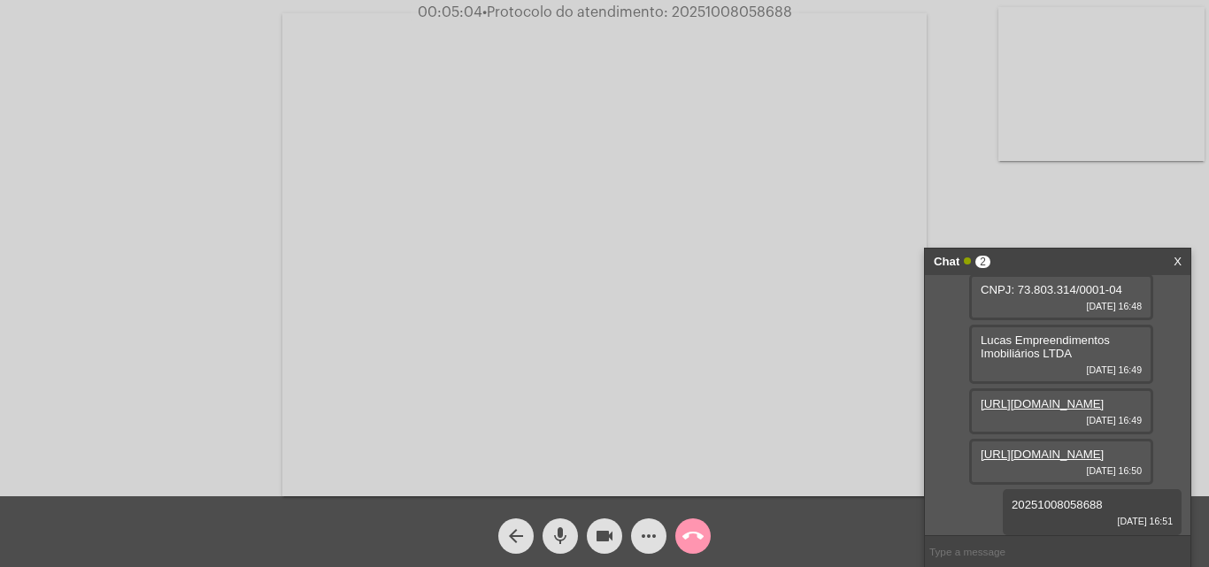
scroll to position [190, 0]
click at [694, 537] on mat-icon "call_end" at bounding box center [692, 536] width 21 height 21
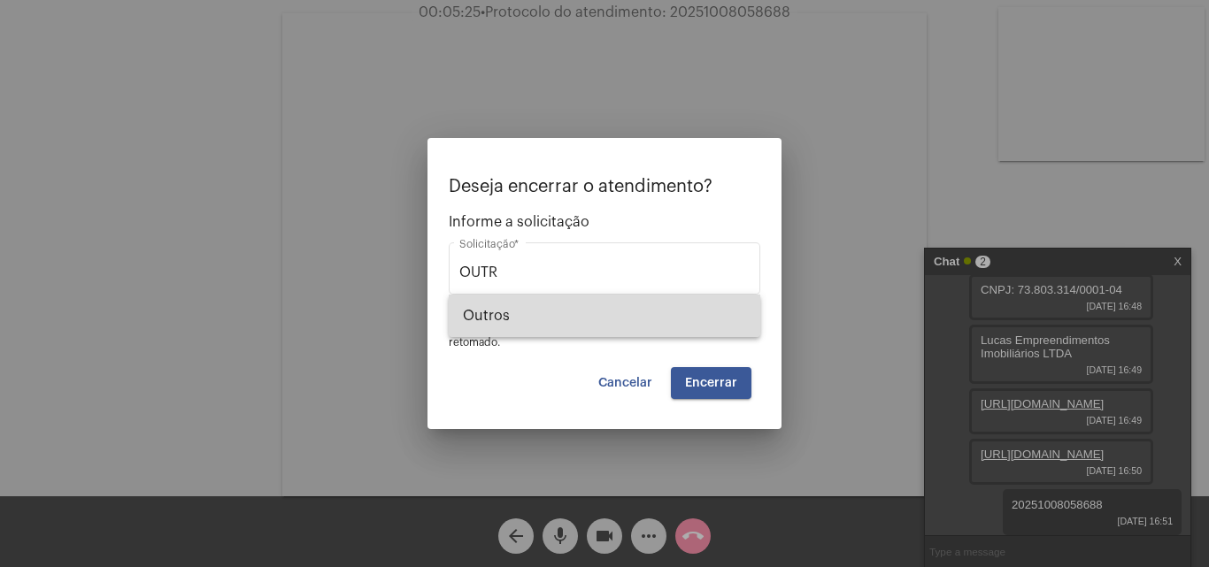
click at [538, 312] on span "Outros" at bounding box center [604, 316] width 283 height 42
type input "Outros"
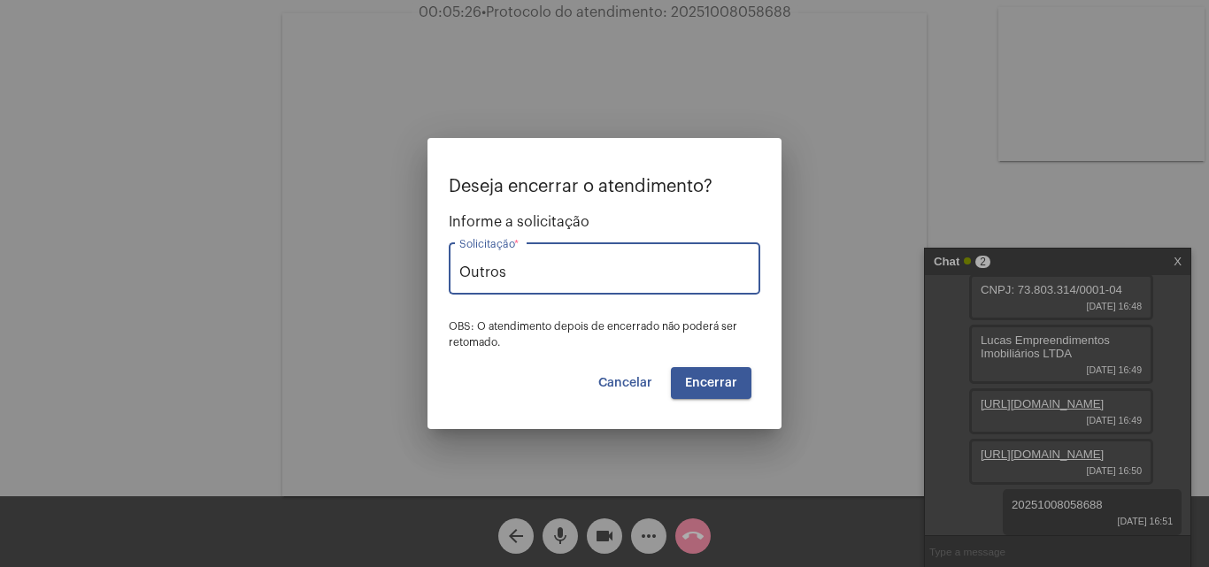
click at [711, 383] on span "Encerrar" at bounding box center [711, 383] width 52 height 12
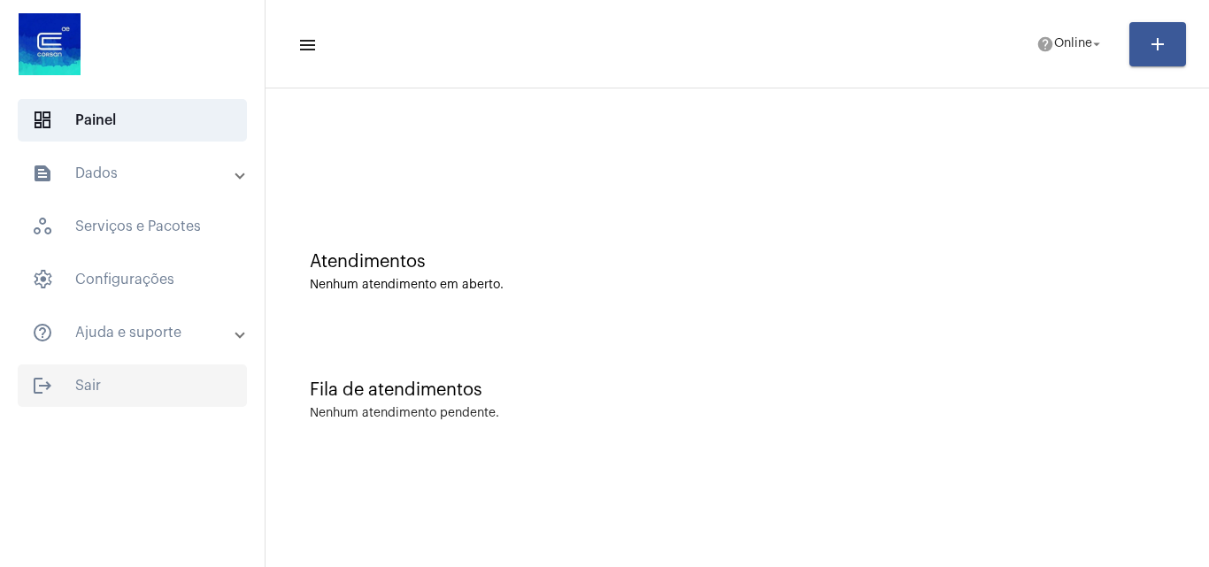
click at [149, 378] on span "logout Sair" at bounding box center [132, 386] width 229 height 42
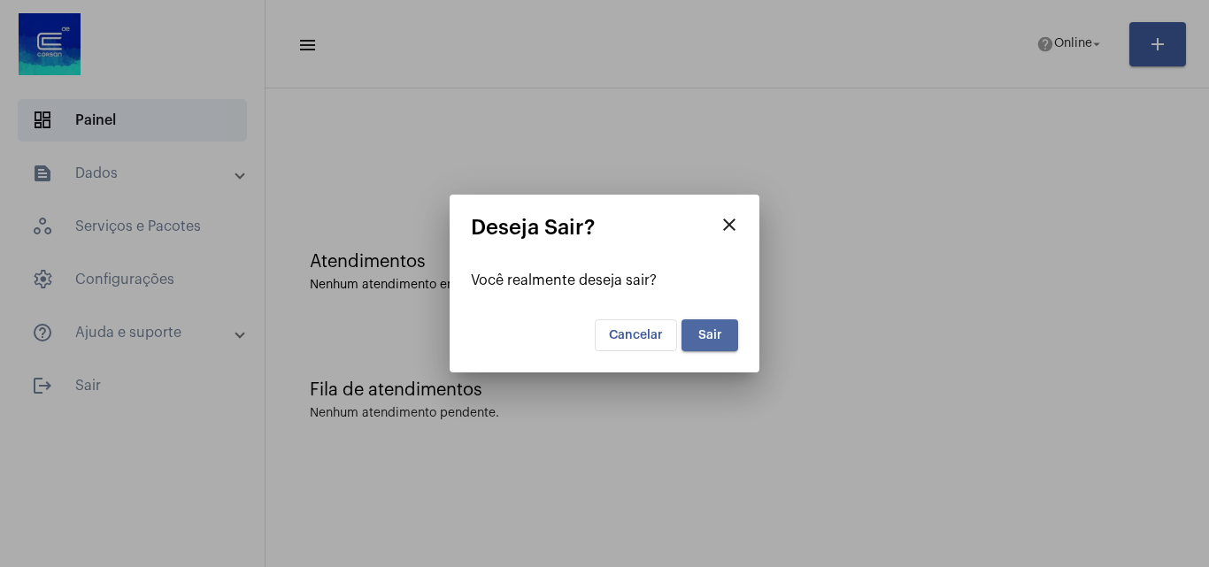
click at [720, 336] on span "Sair" at bounding box center [710, 335] width 24 height 12
